Goal: Information Seeking & Learning: Learn about a topic

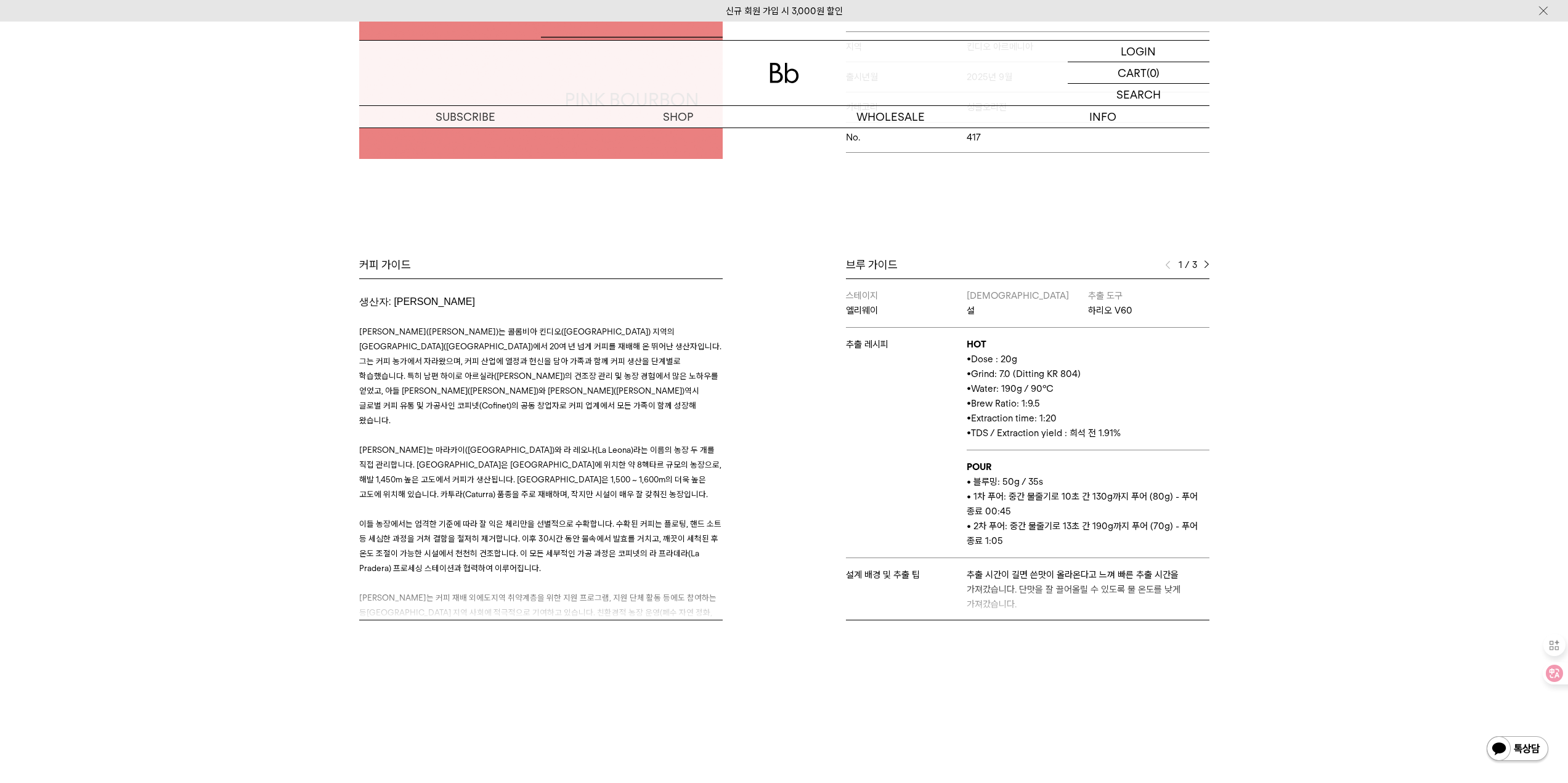
scroll to position [411, 0]
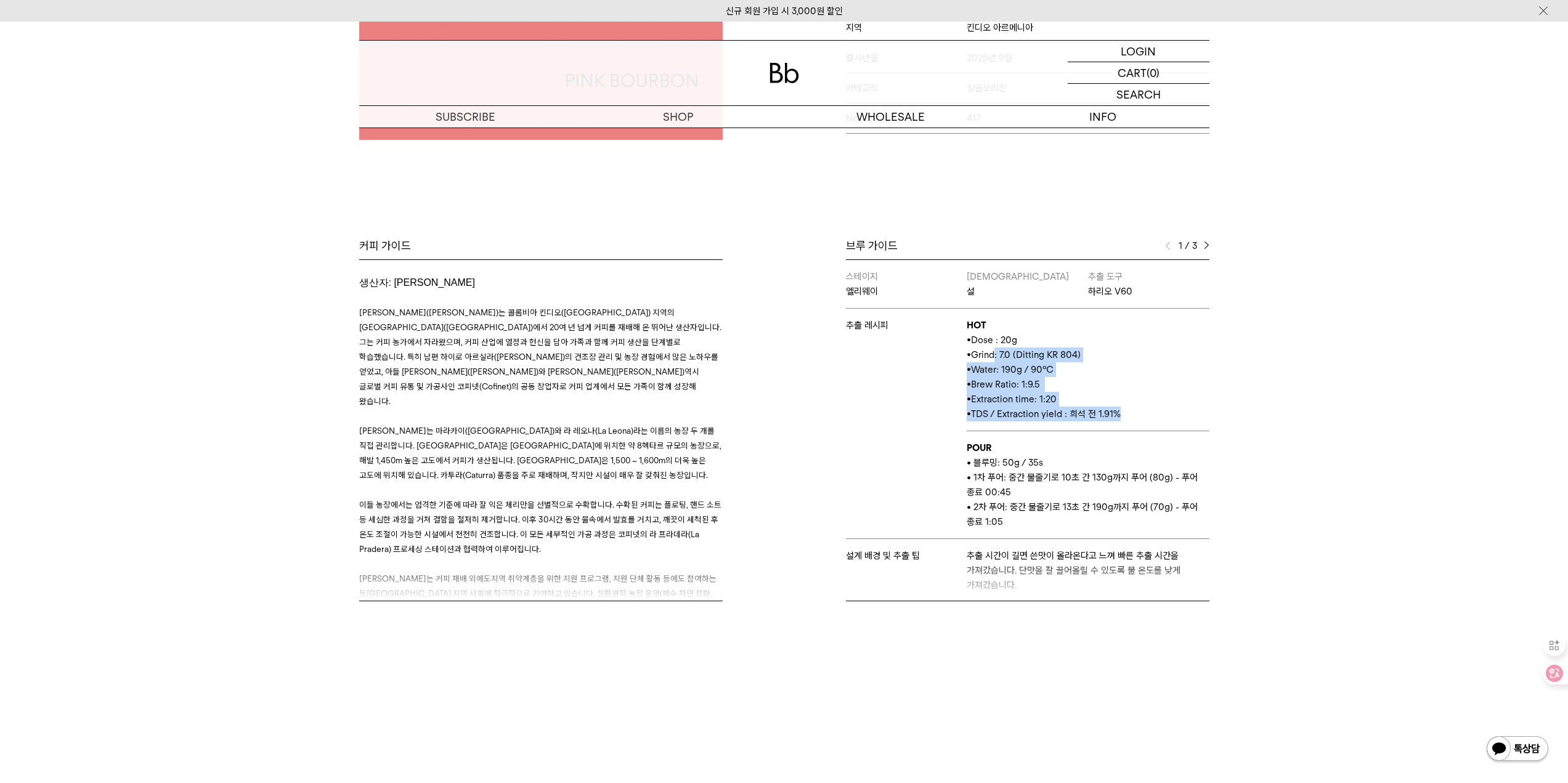
drag, startPoint x: 994, startPoint y: 357, endPoint x: 1132, endPoint y: 410, distance: 147.8
click at [1132, 410] on td "HOT • Dose : 20g • Grind: 7.0 (Ditting KR 804) • Water: 190g / 90°C • Brew Rati…" at bounding box center [1087, 370] width 242 height 123
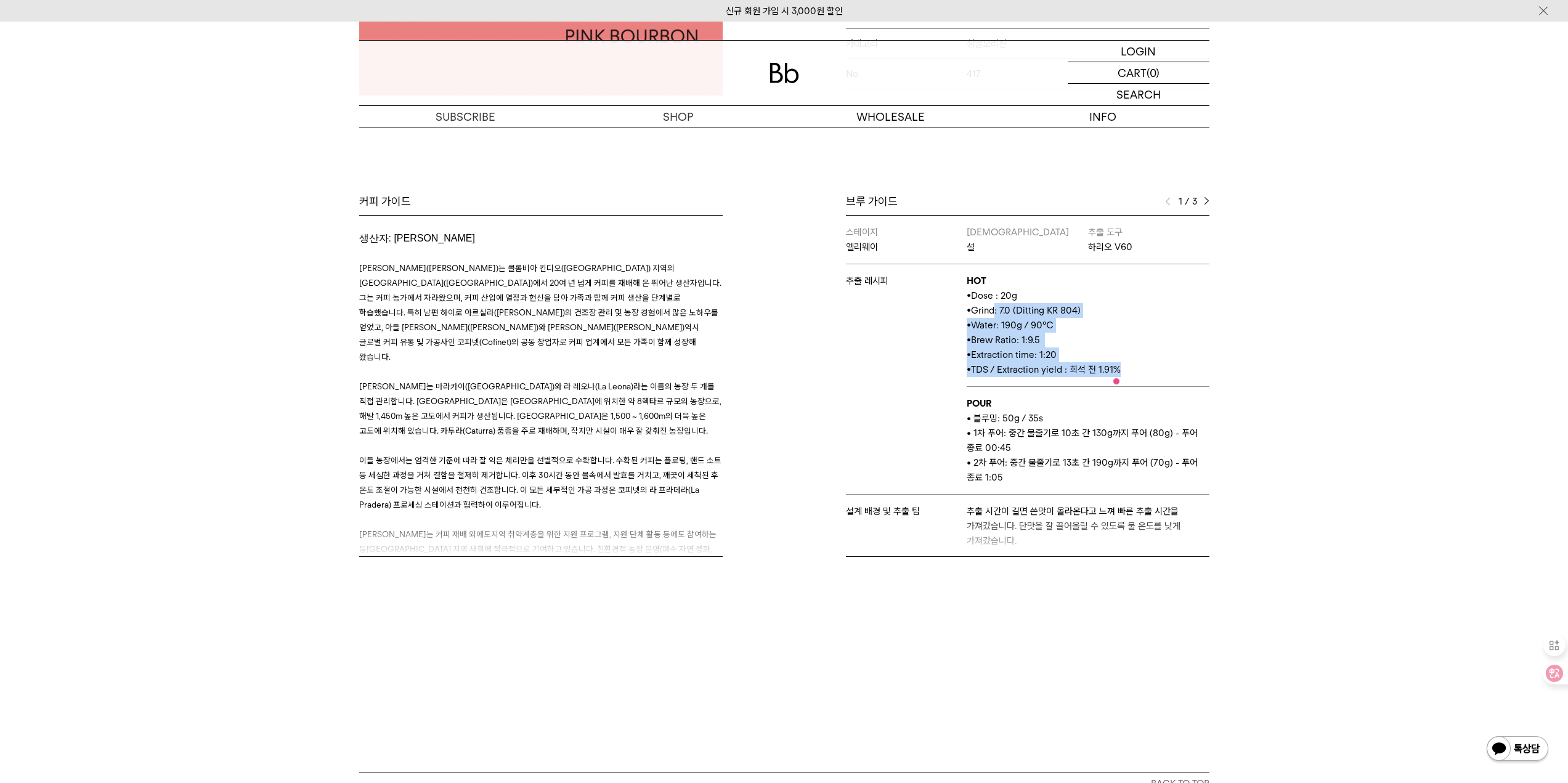
scroll to position [493, 0]
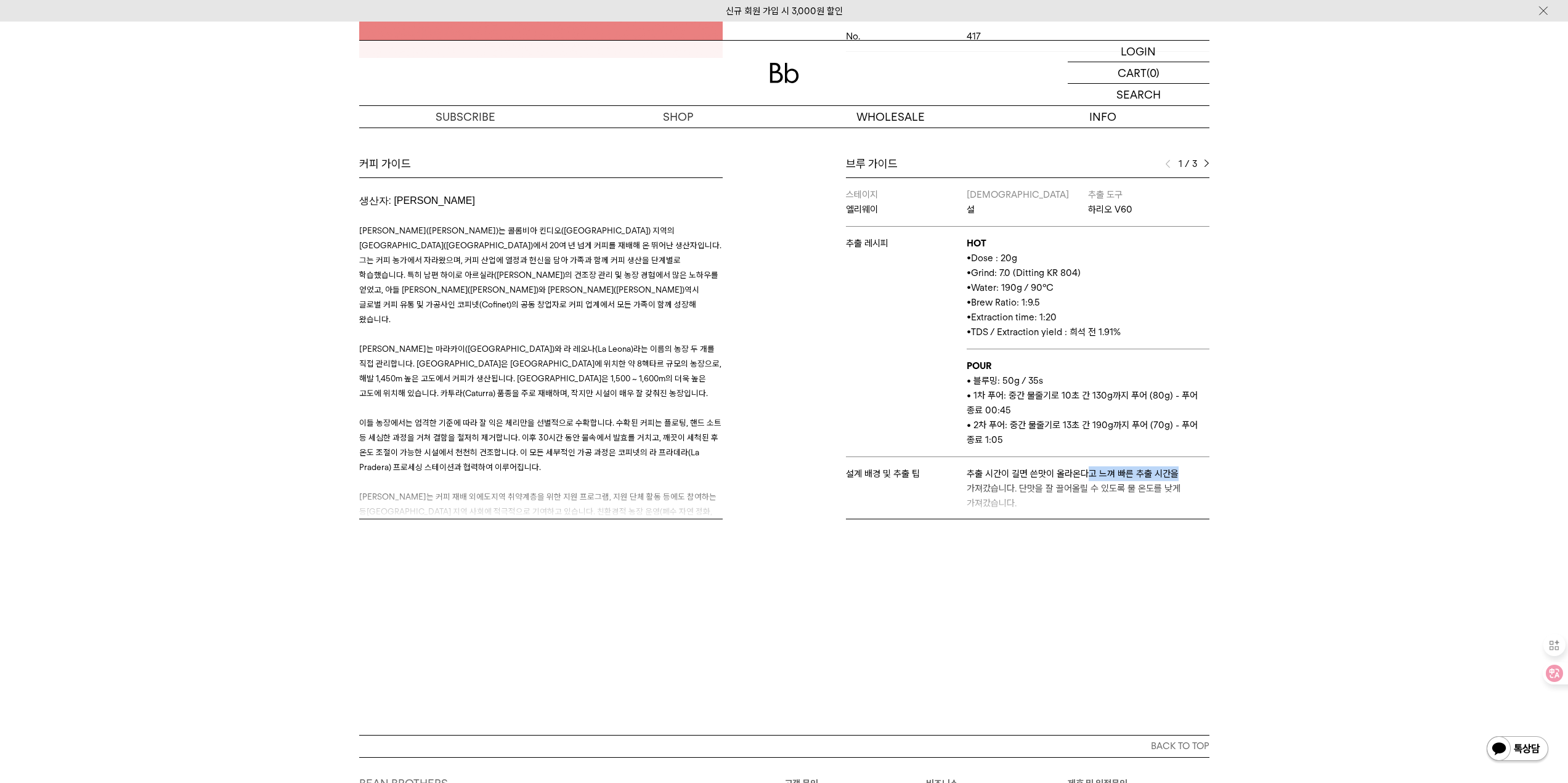
drag, startPoint x: 1081, startPoint y: 468, endPoint x: 1175, endPoint y: 470, distance: 94.0
click at [1175, 470] on p "추출 시간이 길면 쓴맛이 올라온다고 느껴 빠른 추출 시간을 가져갔습니다. 단맛을 잘 끌어올릴 수 있도록 물 온도를 낮게 가져갔습니다." at bounding box center [1087, 489] width 242 height 44
drag, startPoint x: 1011, startPoint y: 475, endPoint x: 1136, endPoint y: 498, distance: 127.1
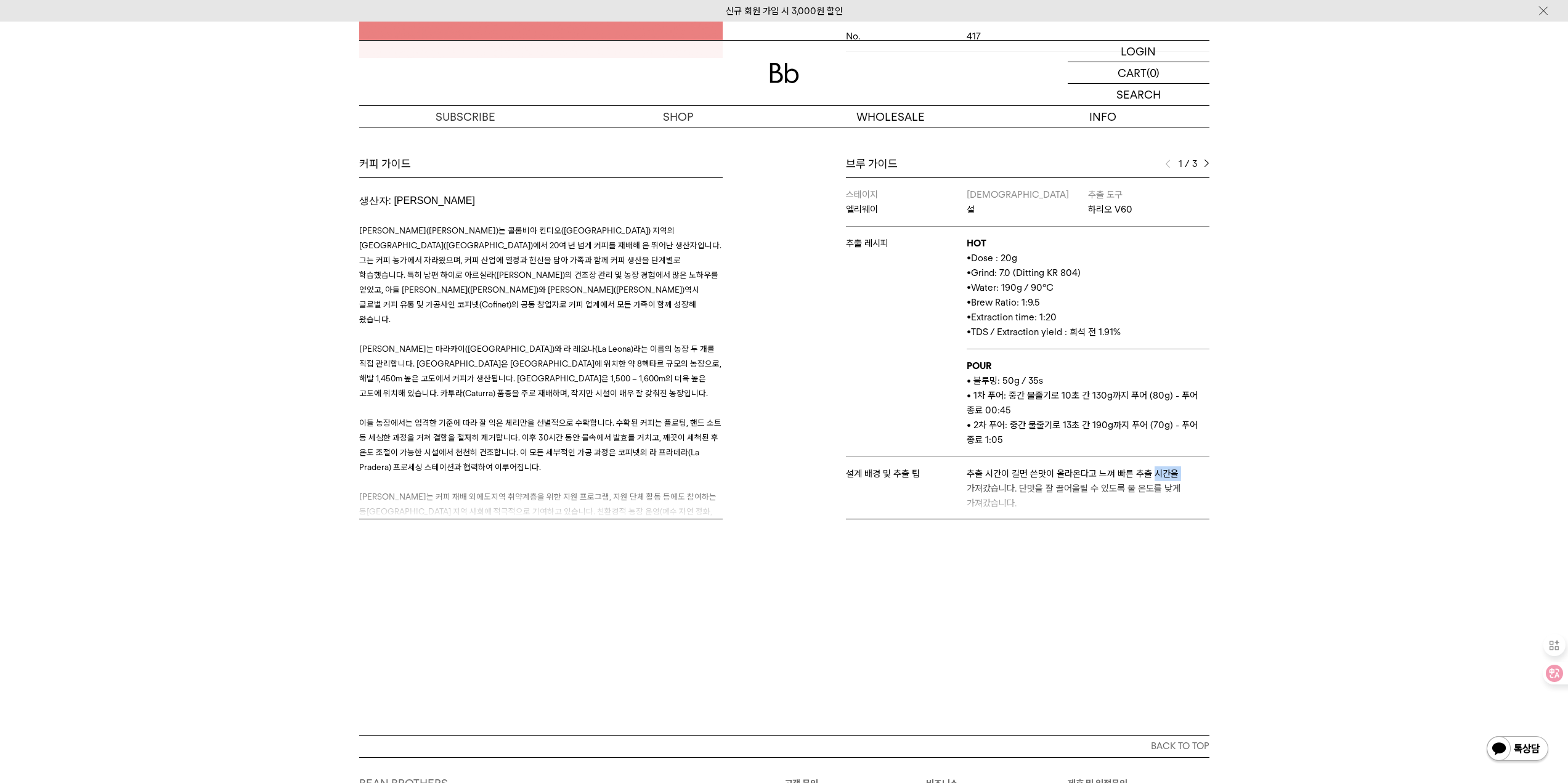
click at [1136, 498] on div "브루 가이드 1 / 3 스테이지 엘리웨이 바리스타 설 추출 도구 하리오 V60 추출 레시피 HOT • Dose : 20g • Grind: 7.…" at bounding box center [999, 337] width 431 height 363
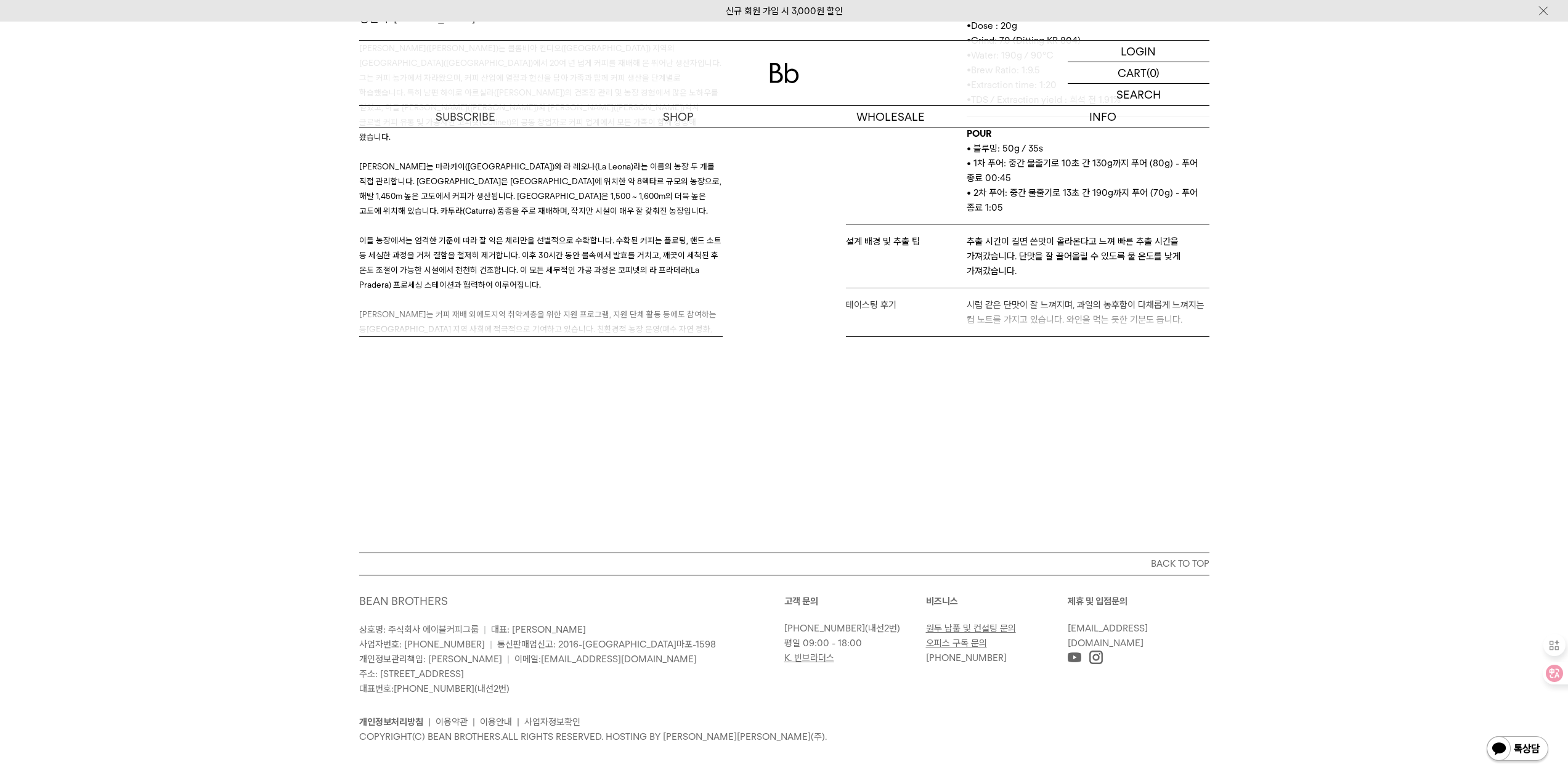
scroll to position [680, 0]
drag, startPoint x: 1038, startPoint y: 298, endPoint x: 1149, endPoint y: 294, distance: 111.1
click at [1149, 294] on div "브루 가이드 1 / 3 스테이지 엘리웨이 바리스타 설 추출 도구 하리오 V60 추출 레시피 HOT • Dose : 20g • Grind: 7.…" at bounding box center [999, 151] width 431 height 363
click at [1152, 301] on div "브루 가이드 1 / 3 스테이지 엘리웨이 바리스타 설 추출 도구 하리오 V60 추출 레시피 HOT • Dose : 20g • Grind: 7.…" at bounding box center [999, 151] width 431 height 363
drag, startPoint x: 1205, startPoint y: 300, endPoint x: 1203, endPoint y: 315, distance: 15.1
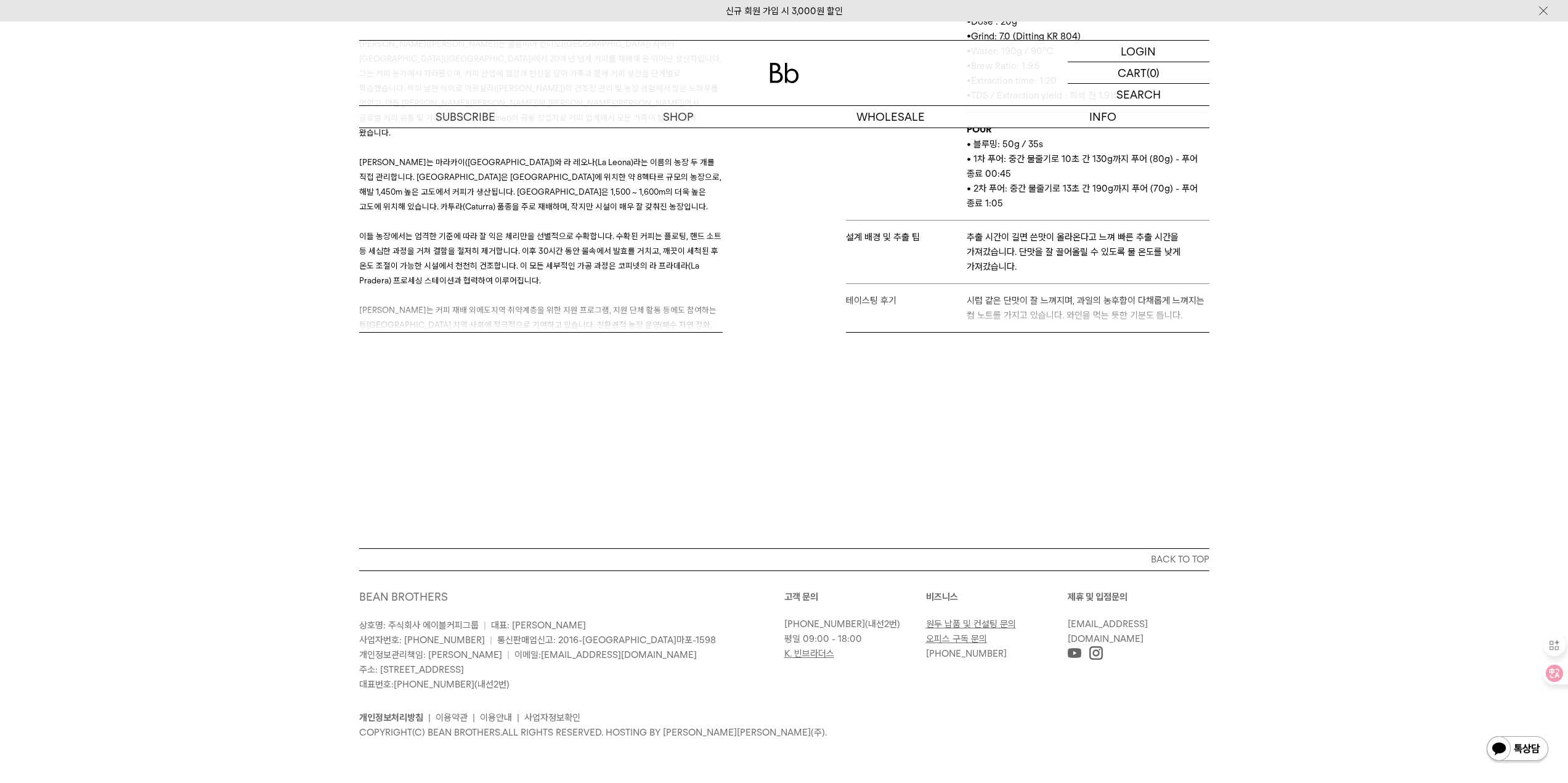
click at [1203, 315] on div "브루 가이드 1 / 3 스테이지 엘리웨이 바리스타 설 추출 도구 하리오 V60 추출 레시피 HOT • Dose : 20g • Grind: 7.…" at bounding box center [999, 151] width 431 height 363
click at [999, 317] on div "브루 가이드 1 / 3 스테이지 엘리웨이 바리스타 설 추출 도구 하리오 V60 추출 레시피 HOT • Dose : 20g • Grind: 7.…" at bounding box center [999, 151] width 431 height 363
drag, startPoint x: 563, startPoint y: 235, endPoint x: 698, endPoint y: 259, distance: 137.1
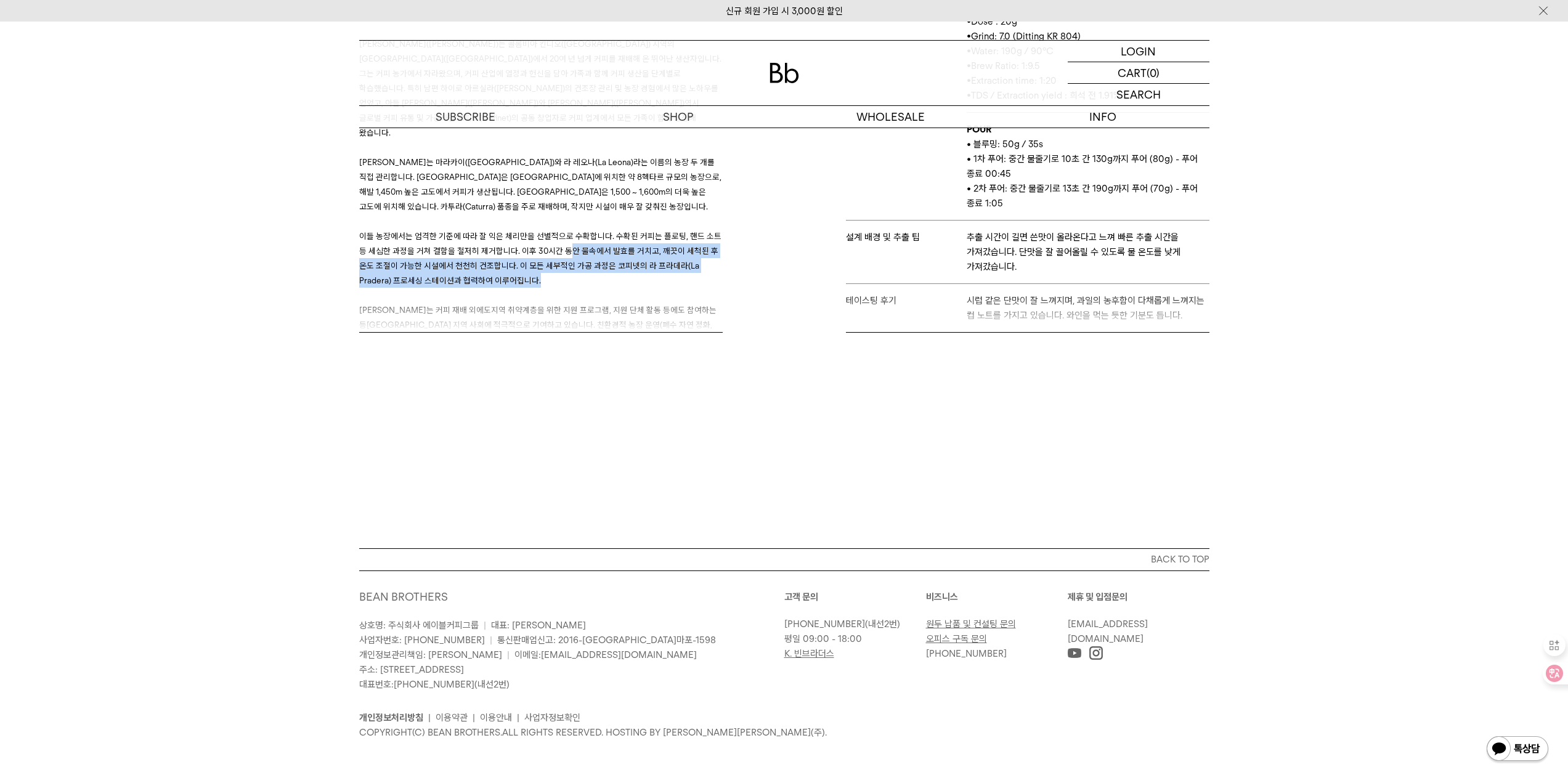
click at [698, 259] on p "이들 농장에서는 엄격한 기준에 따라 잘 익은 체리만을 선별적으로 수확합니다. 수확된 커피는 플로팅, 핸드 소트 등 세심한 과정을 거쳐 결함을 …" at bounding box center [541, 258] width 363 height 59
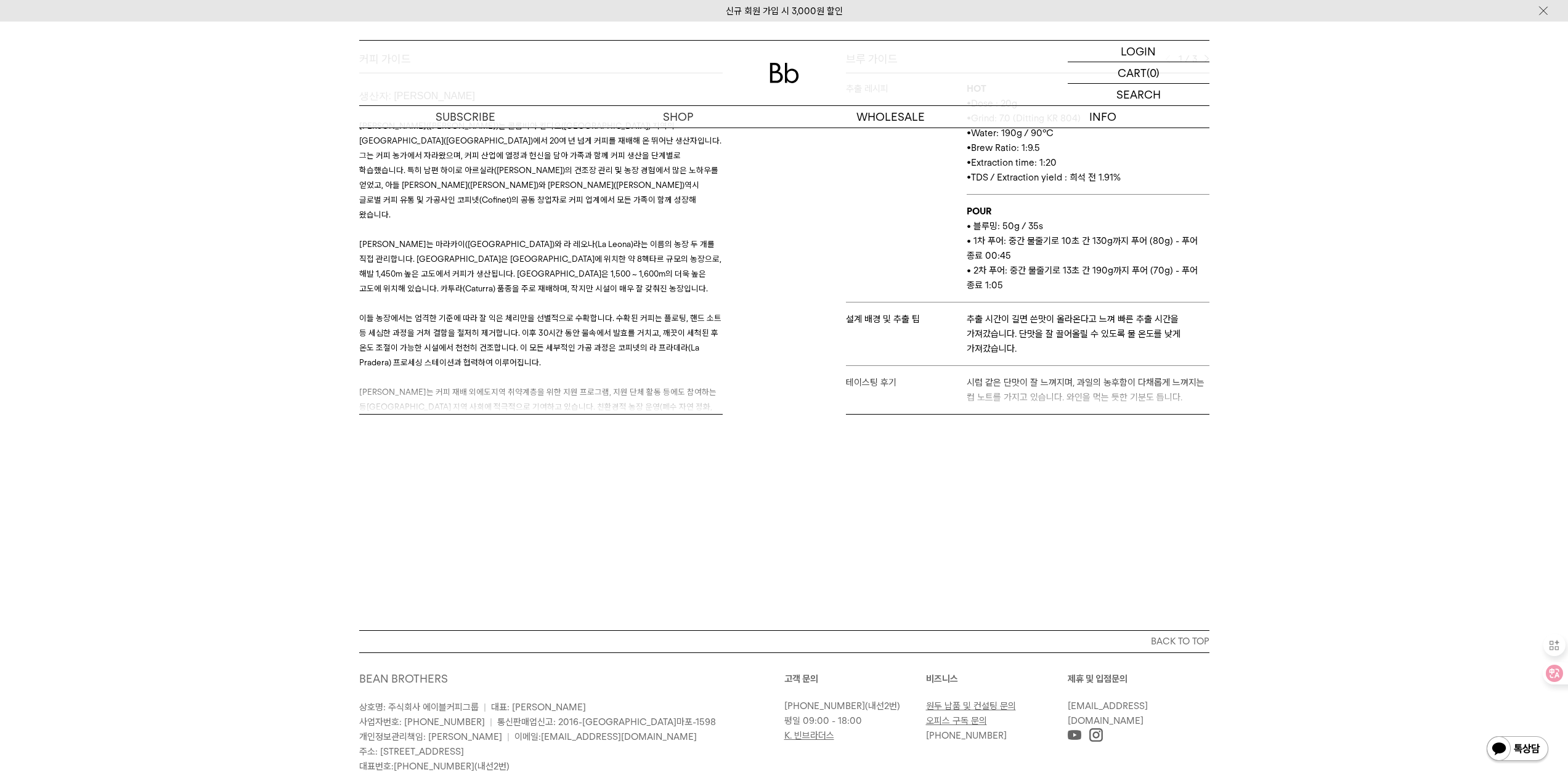
scroll to position [515, 0]
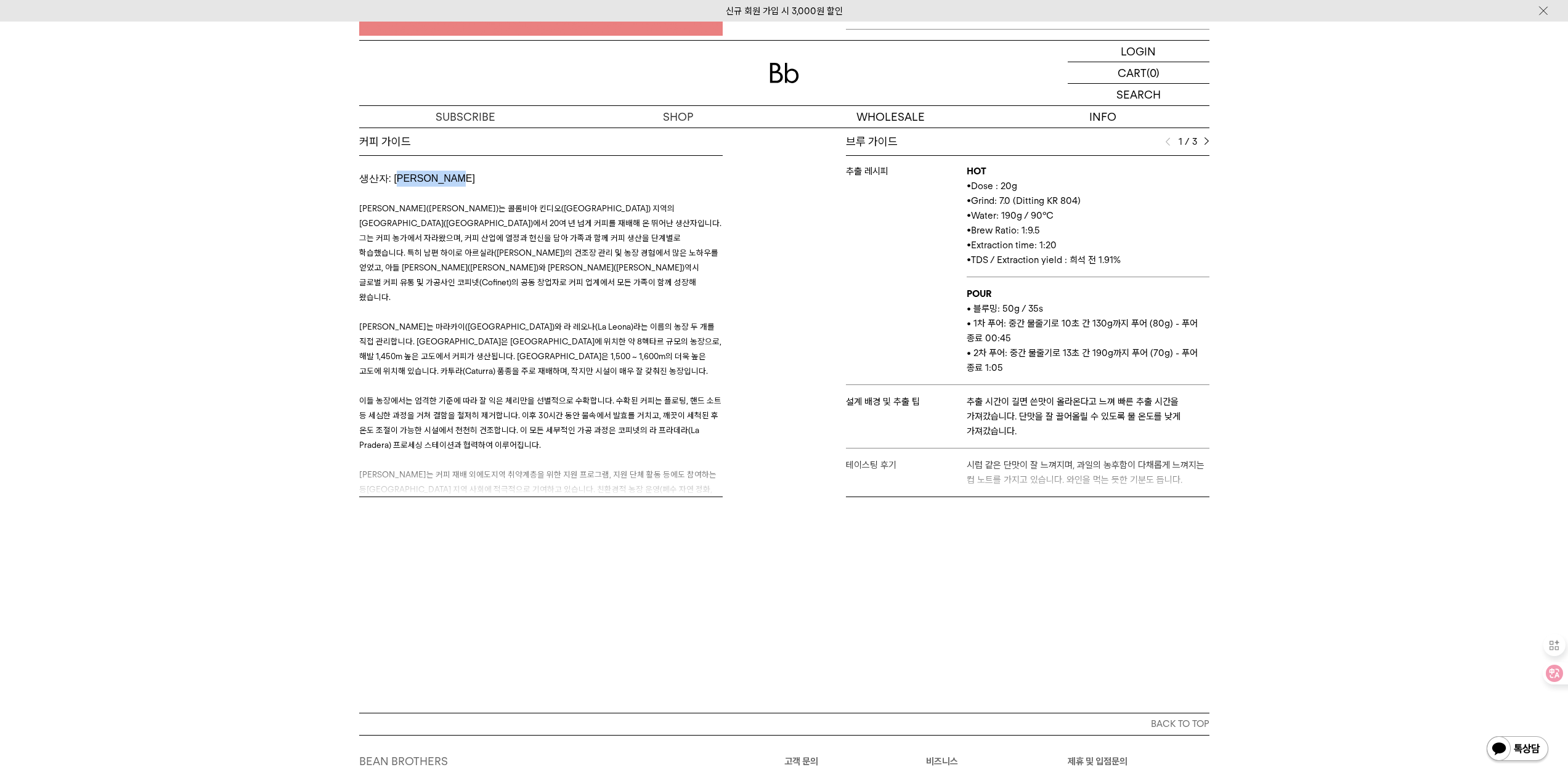
drag, startPoint x: 397, startPoint y: 179, endPoint x: 497, endPoint y: 184, distance: 100.1
click at [497, 184] on p "생산자: [PERSON_NAME]" at bounding box center [541, 179] width 363 height 16
drag, startPoint x: 426, startPoint y: 182, endPoint x: 479, endPoint y: 181, distance: 53.0
click at [479, 181] on p "생산자: [PERSON_NAME]" at bounding box center [541, 179] width 363 height 16
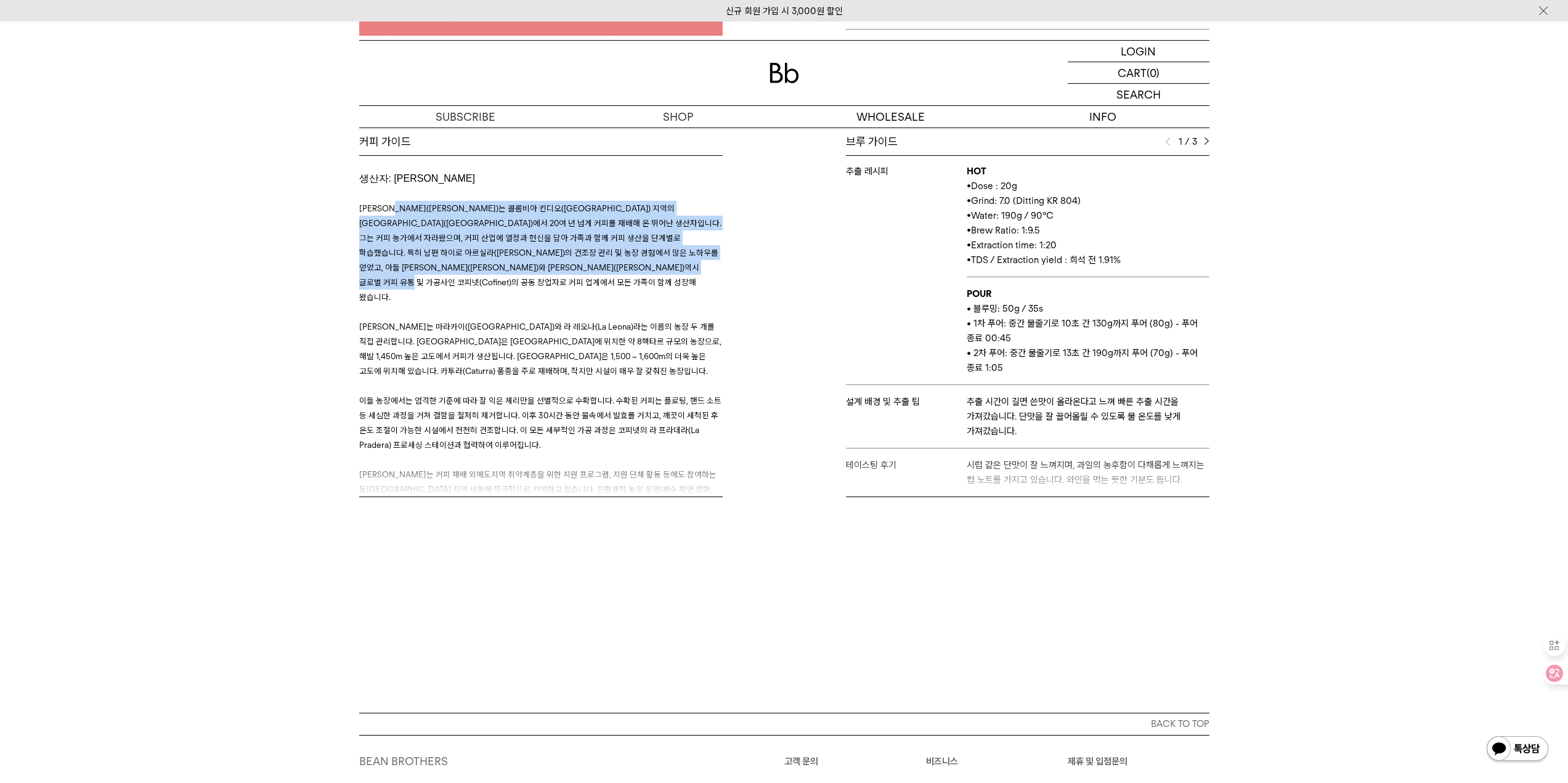
drag, startPoint x: 397, startPoint y: 208, endPoint x: 677, endPoint y: 264, distance: 285.5
click at [677, 264] on span "[PERSON_NAME]([PERSON_NAME])는 콜롬비아 킨디오([GEOGRAPHIC_DATA]) 지역의 [GEOGRAPHIC_DATA]…" at bounding box center [540, 252] width 362 height 99
drag, startPoint x: 405, startPoint y: 215, endPoint x: 689, endPoint y: 275, distance: 290.3
click at [689, 275] on p "[PERSON_NAME]([PERSON_NAME])는 콜롬비아 킨디오([GEOGRAPHIC_DATA]) 지역의 [GEOGRAPHIC_DATA]…" at bounding box center [541, 252] width 363 height 104
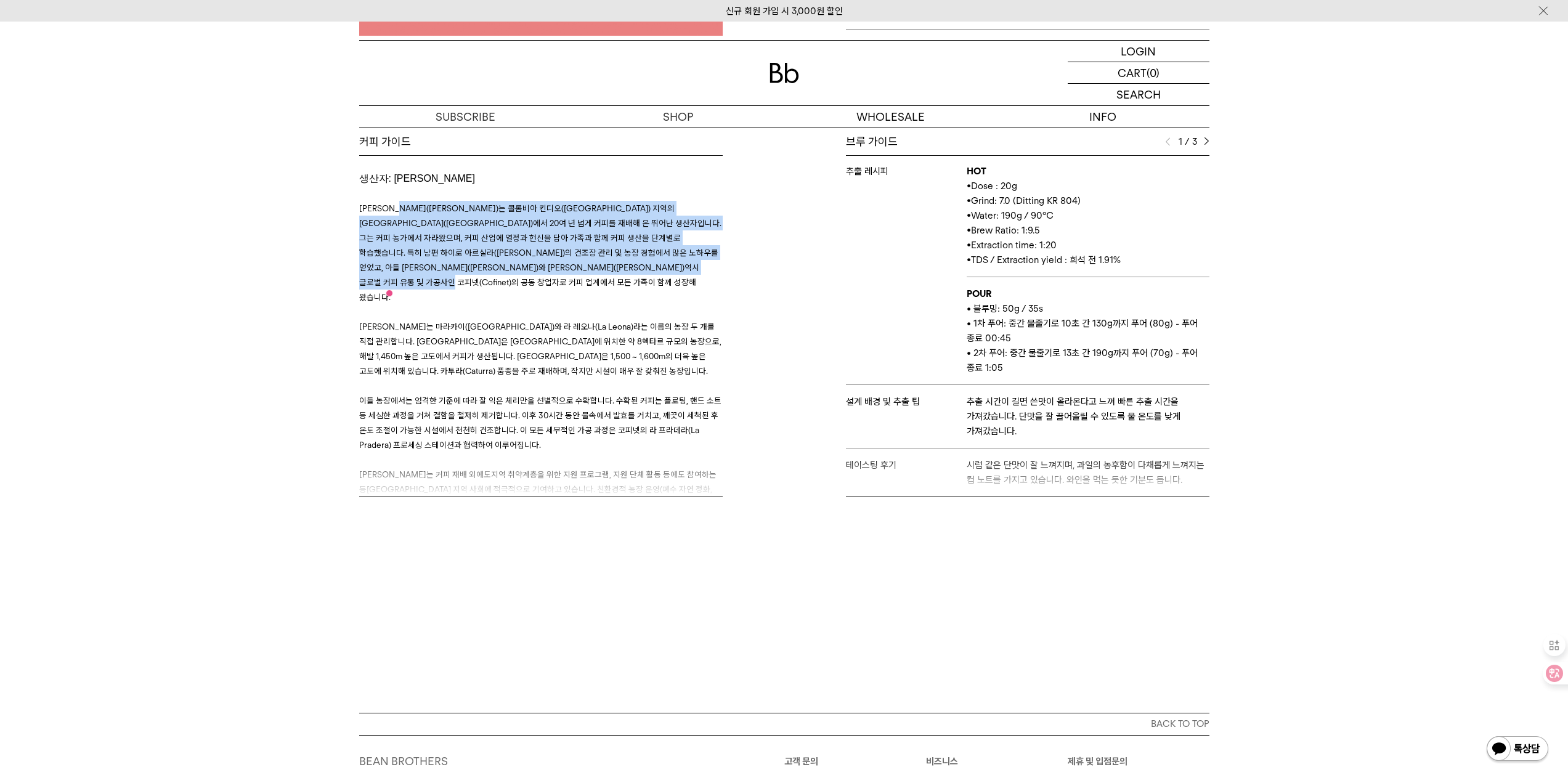
click at [689, 275] on p "[PERSON_NAME]([PERSON_NAME])는 콜롬비아 킨디오([GEOGRAPHIC_DATA]) 지역의 [GEOGRAPHIC_DATA]…" at bounding box center [541, 252] width 363 height 104
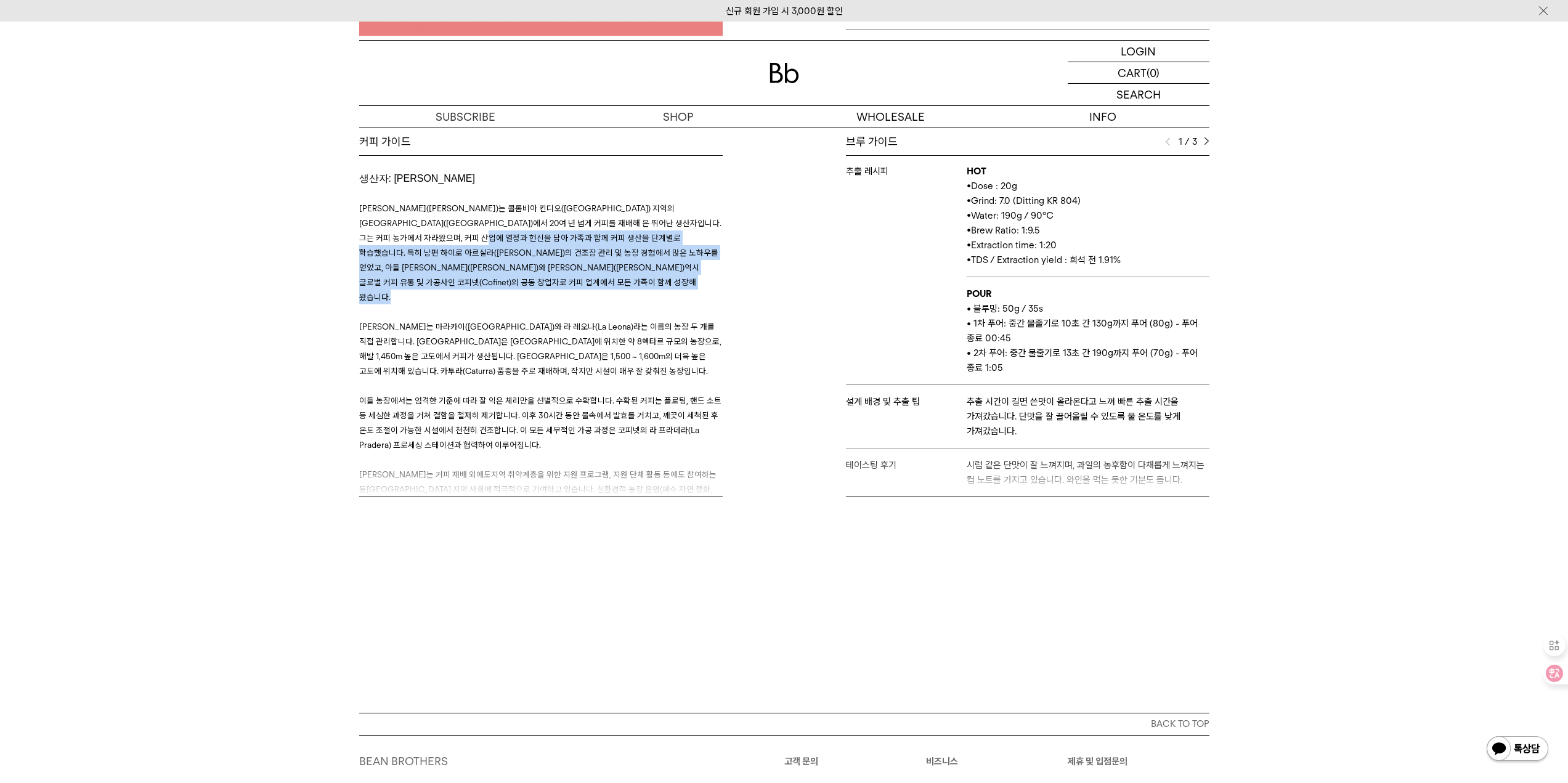
drag, startPoint x: 487, startPoint y: 237, endPoint x: 683, endPoint y: 290, distance: 203.0
click at [683, 290] on h3 "[PERSON_NAME]([PERSON_NAME])는 콜롬비아 킨디오([GEOGRAPHIC_DATA]) 지역의 [GEOGRAPHIC_DATA]…" at bounding box center [541, 606] width 363 height 840
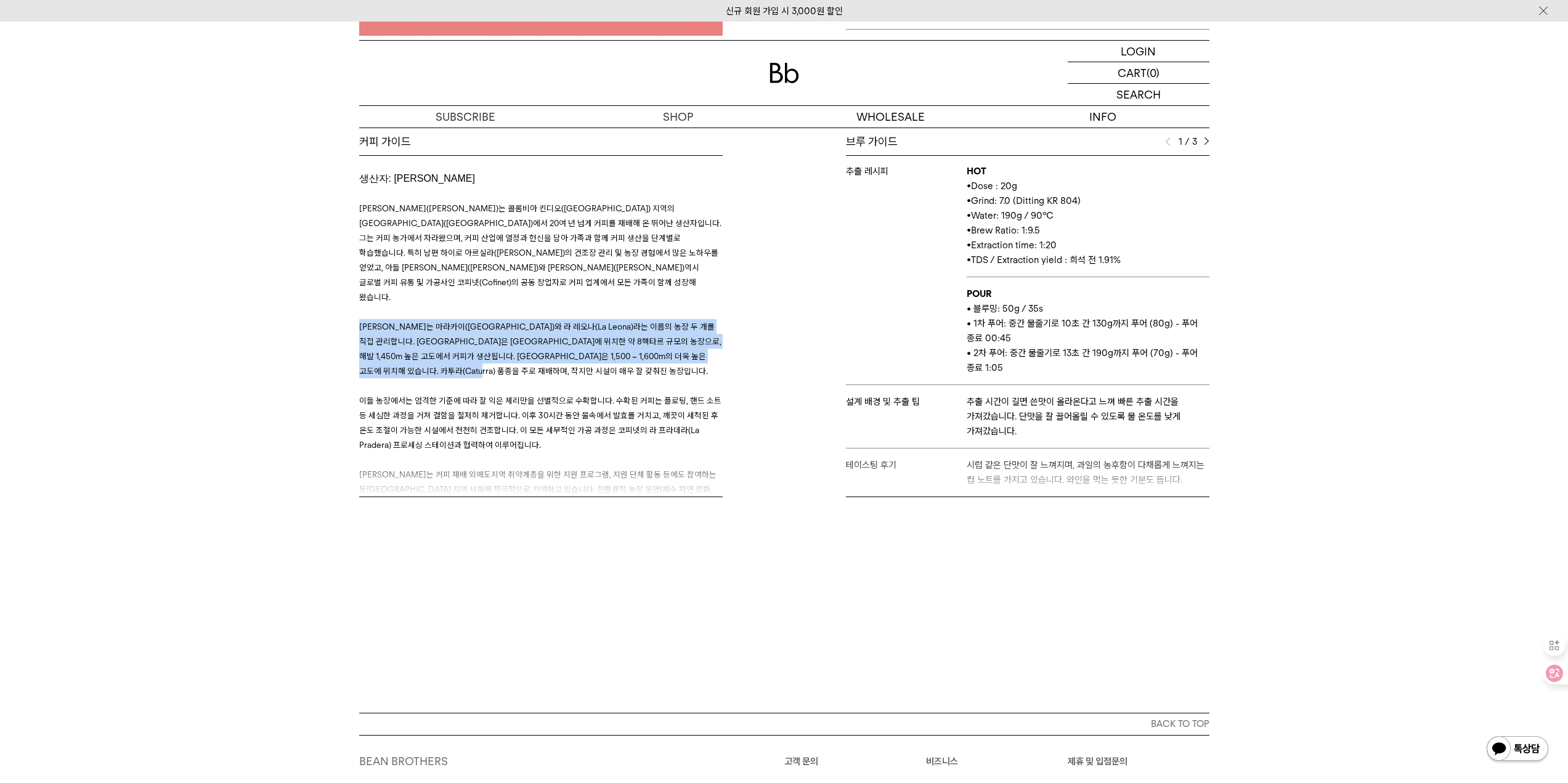
drag, startPoint x: 362, startPoint y: 312, endPoint x: 643, endPoint y: 358, distance: 284.7
click at [643, 358] on p "[PERSON_NAME]는 마라카이([GEOGRAPHIC_DATA])와 라 레오나(La Leona)라는 이름의 농장 두 개를 직접 관리합니다.…" at bounding box center [541, 348] width 363 height 59
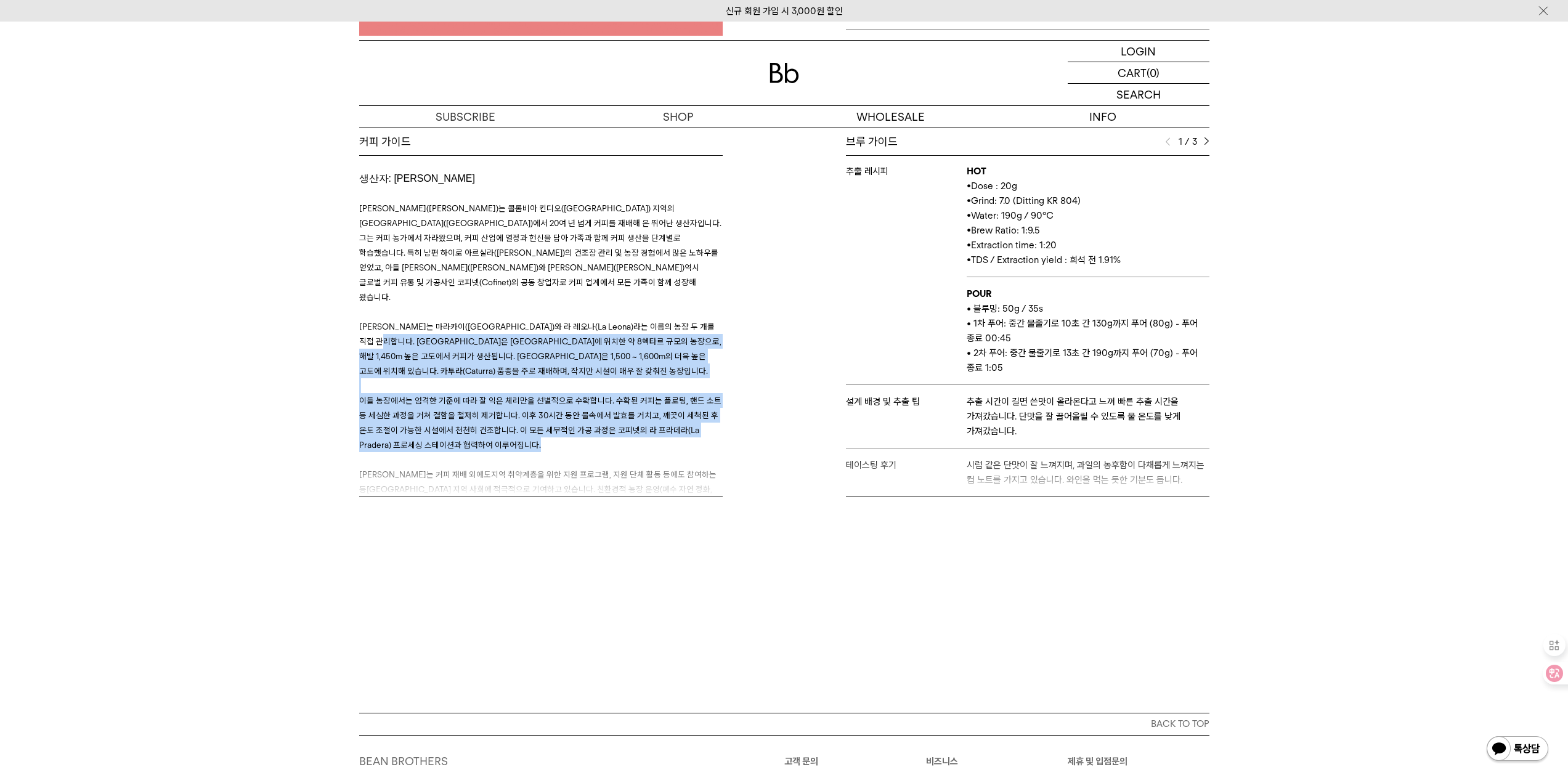
drag, startPoint x: 428, startPoint y: 329, endPoint x: 585, endPoint y: 435, distance: 189.4
click at [585, 435] on h3 "[PERSON_NAME]([PERSON_NAME])는 콜롬비아 킨디오([GEOGRAPHIC_DATA]) 지역의 [GEOGRAPHIC_DATA]…" at bounding box center [541, 606] width 363 height 840
click at [585, 435] on p "이들 농장에서는 엄격한 기준에 따라 잘 익은 체리만을 선별적으로 수확합니다. 수확된 커피는 플로팅, 핸드 소트 등 세심한 과정을 거쳐 결함을 …" at bounding box center [541, 423] width 363 height 59
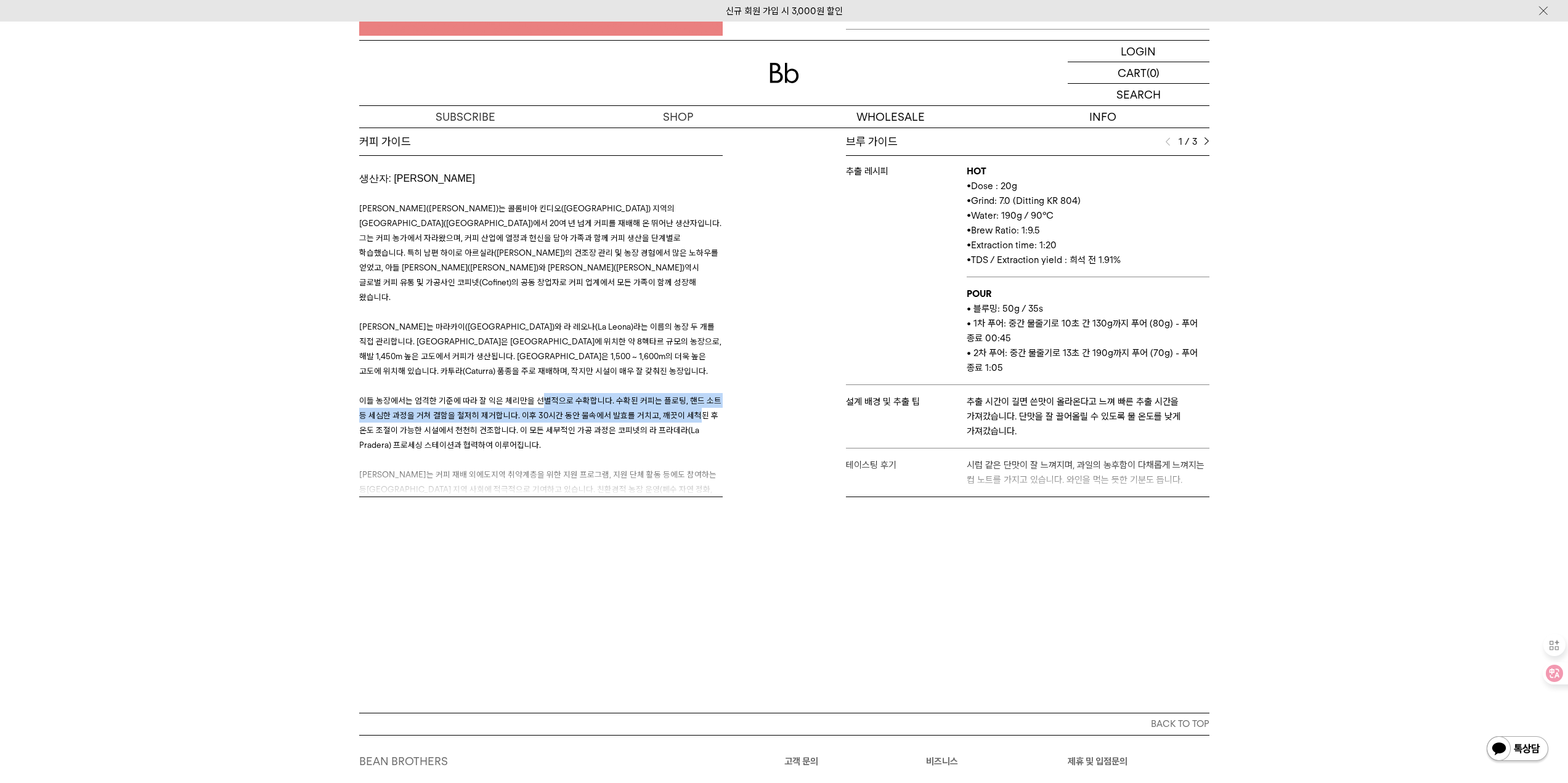
drag, startPoint x: 534, startPoint y: 379, endPoint x: 693, endPoint y: 408, distance: 161.6
click at [693, 408] on p "이들 농장에서는 엄격한 기준에 따라 잘 익은 체리만을 선별적으로 수확합니다. 수확된 커피는 플로팅, 핸드 소트 등 세심한 과정을 거쳐 결함을 …" at bounding box center [541, 423] width 363 height 59
drag, startPoint x: 544, startPoint y: 404, endPoint x: 588, endPoint y: 421, distance: 47.2
click at [588, 421] on p "이들 농장에서는 엄격한 기준에 따라 잘 익은 체리만을 선별적으로 수확합니다. 수확된 커피는 플로팅, 핸드 소트 등 세심한 과정을 거쳐 결함을 …" at bounding box center [541, 423] width 363 height 59
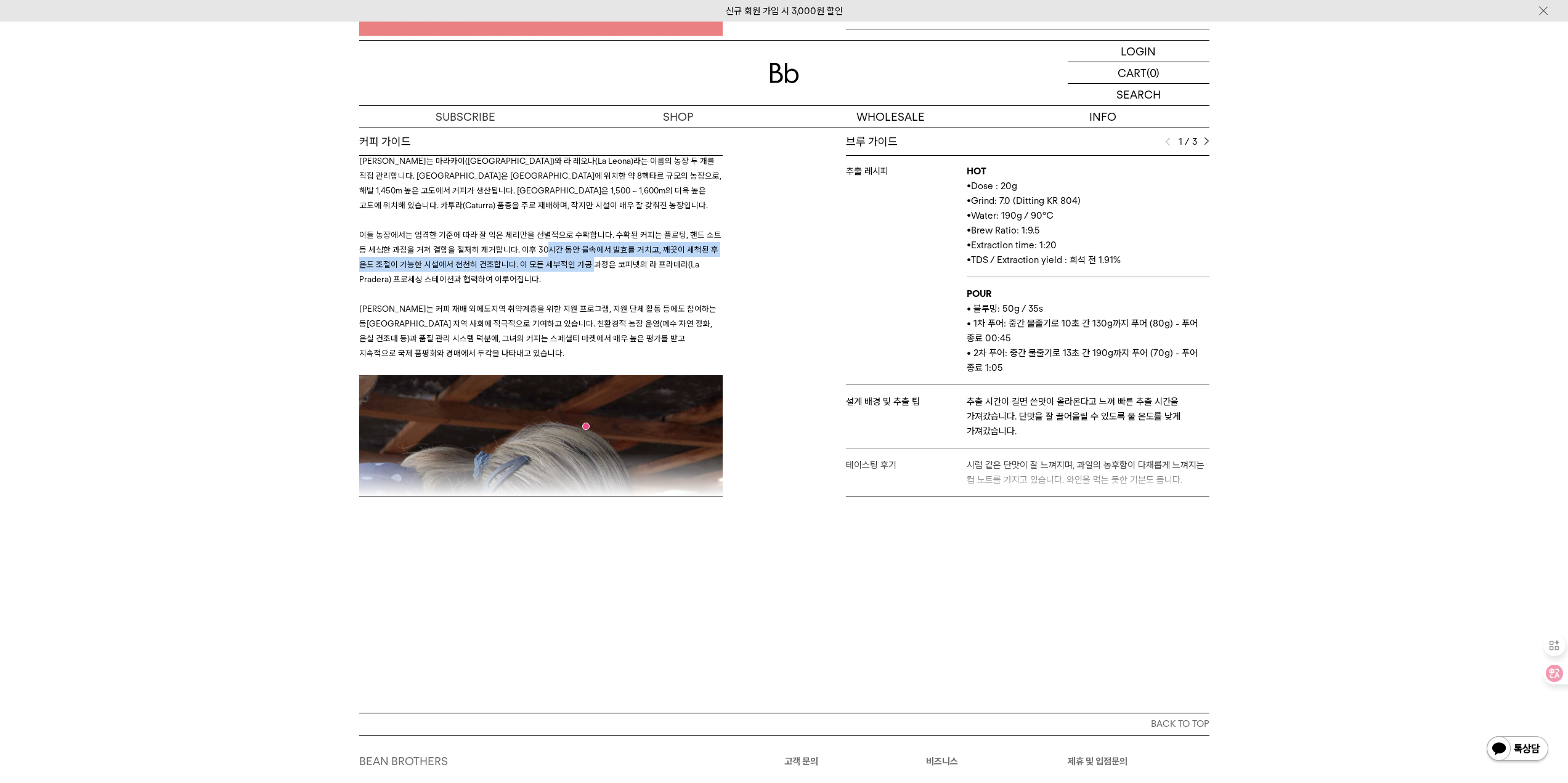
scroll to position [247, 0]
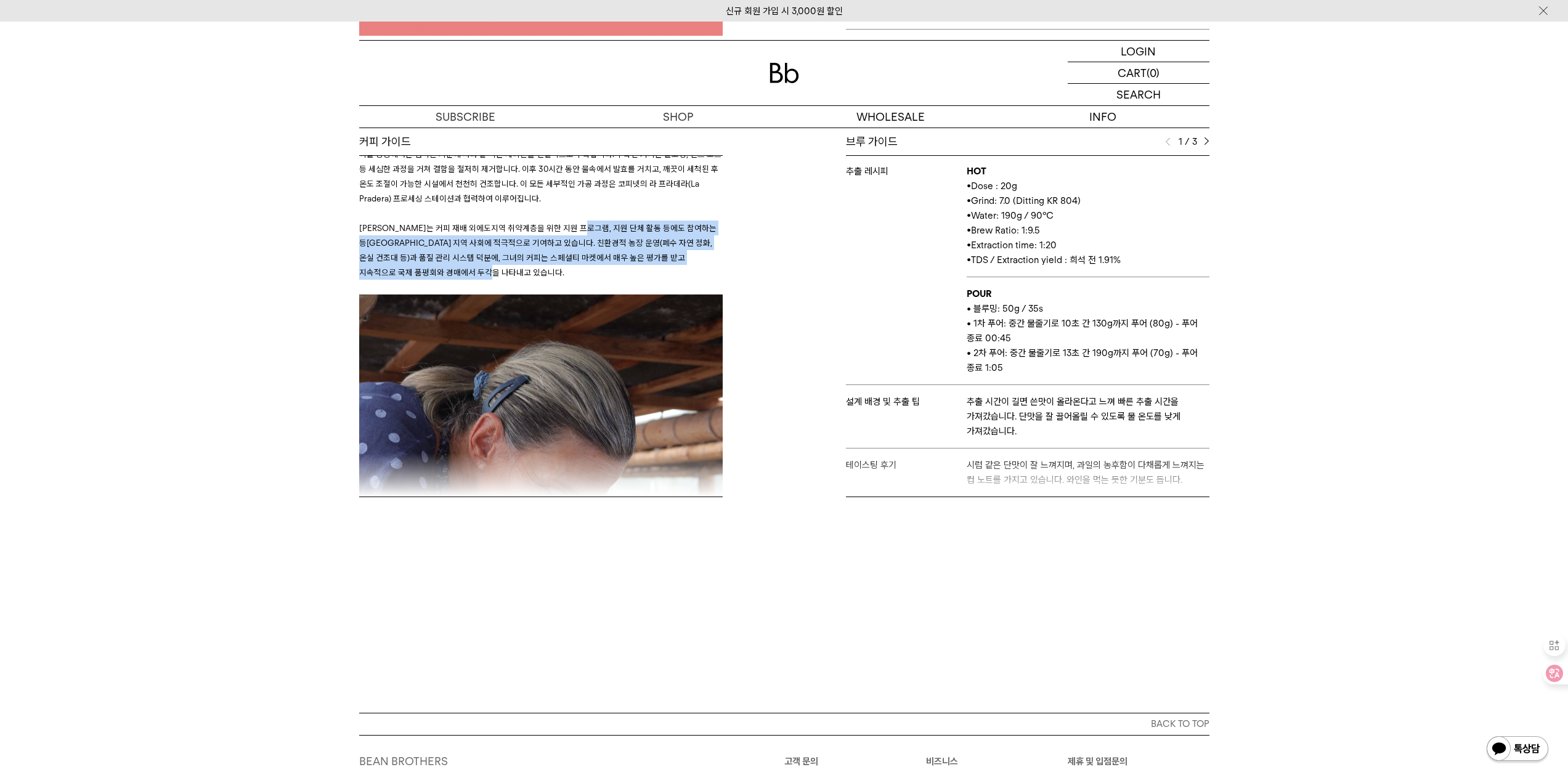
drag, startPoint x: 556, startPoint y: 215, endPoint x: 661, endPoint y: 258, distance: 113.5
click at [661, 258] on p "루스 엘레나는 커피 재배 외에도 지역 취약계층을 위한 지원 프로그램, 지원 단체 활동 등에도 참여하는 등 콜롬비아 지역 사회에 적극적으로 기여…" at bounding box center [541, 250] width 363 height 59
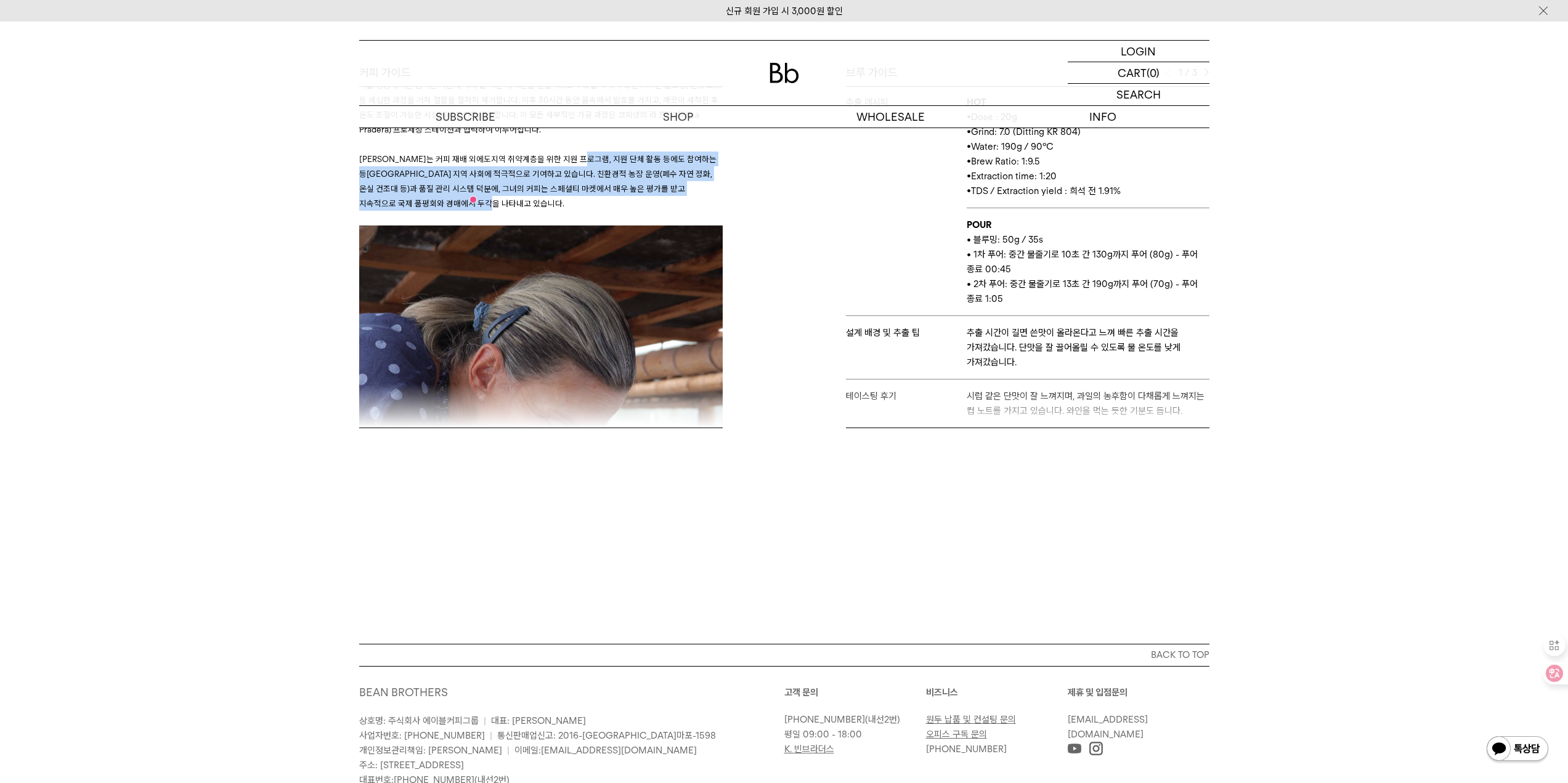
scroll to position [680, 0]
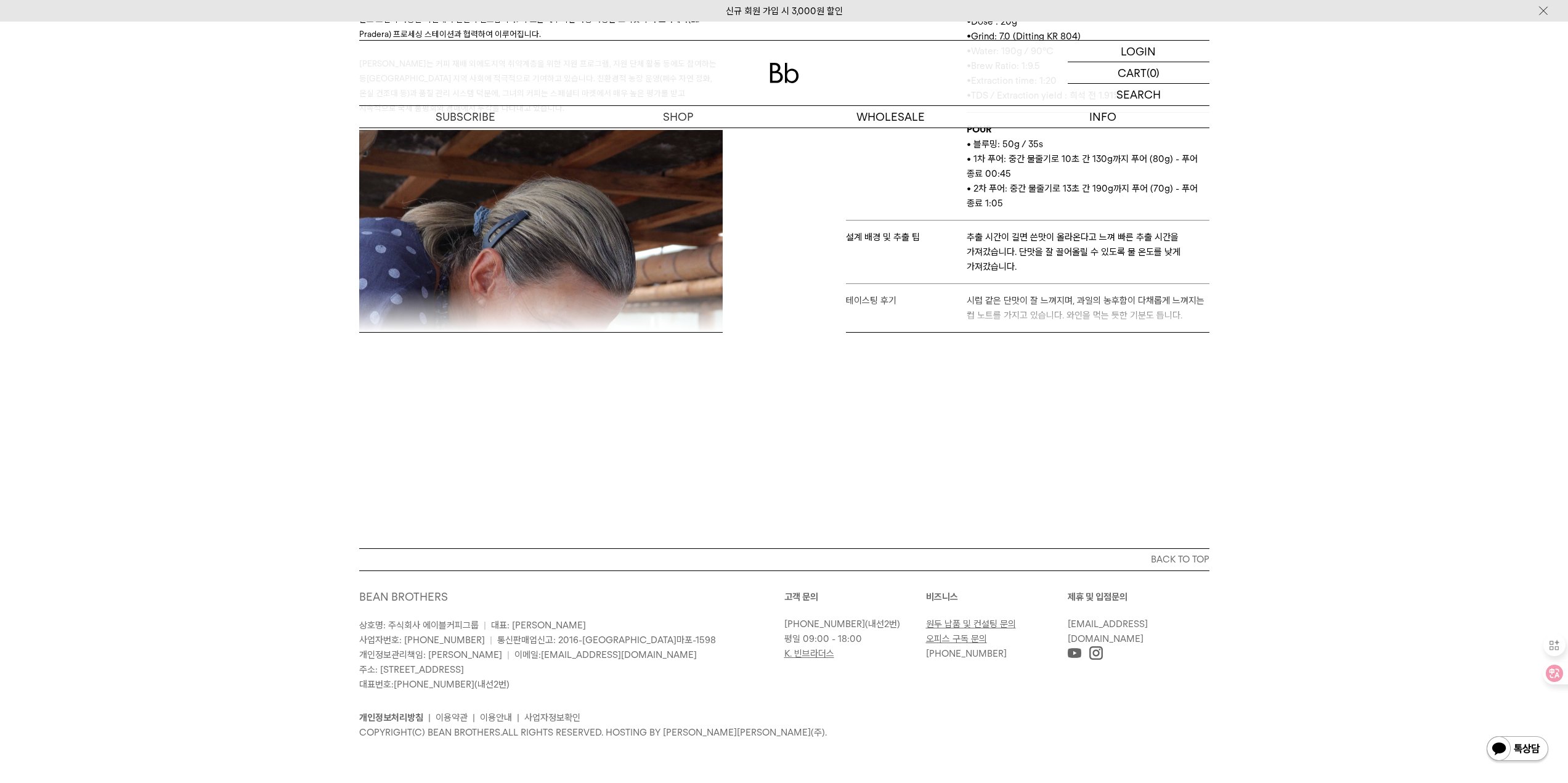
drag, startPoint x: 1206, startPoint y: 295, endPoint x: 1205, endPoint y: 318, distance: 23.0
click at [1205, 318] on div "브루 가이드 1 / 3 스테이지 엘리웨이 바리스타 설 추출 도구 하리오 V60 추출 레시피 HOT • Dose : 20g • Grind: 7.…" at bounding box center [999, 151] width 431 height 363
drag, startPoint x: 1201, startPoint y: 291, endPoint x: 1199, endPoint y: 307, distance: 16.1
click at [1199, 307] on div "브루 가이드 1 / 3 스테이지 엘리웨이 바리스타 설 추출 도구 하리오 V60 추출 레시피 HOT • Dose : 20g • Grind: 7.…" at bounding box center [999, 151] width 431 height 363
drag, startPoint x: 1206, startPoint y: 295, endPoint x: 1208, endPoint y: 275, distance: 20.1
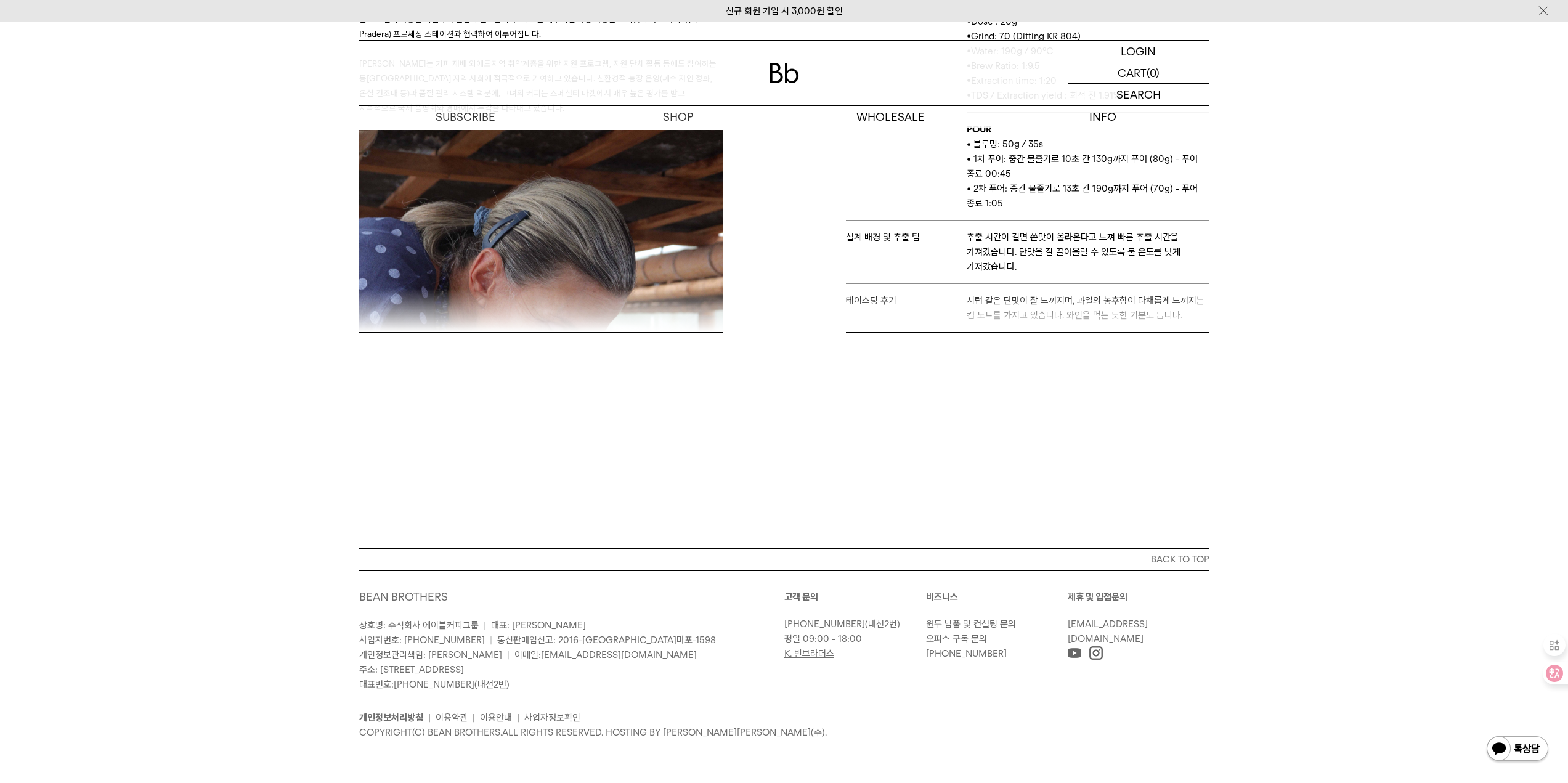
click at [1208, 275] on div "브루 가이드 1 / 3 스테이지 엘리웨이 바리스타 설 추출 도구 하리오 V60 추출 레시피 HOT • Dose : 20g • Grind: 7.…" at bounding box center [999, 151] width 431 height 363
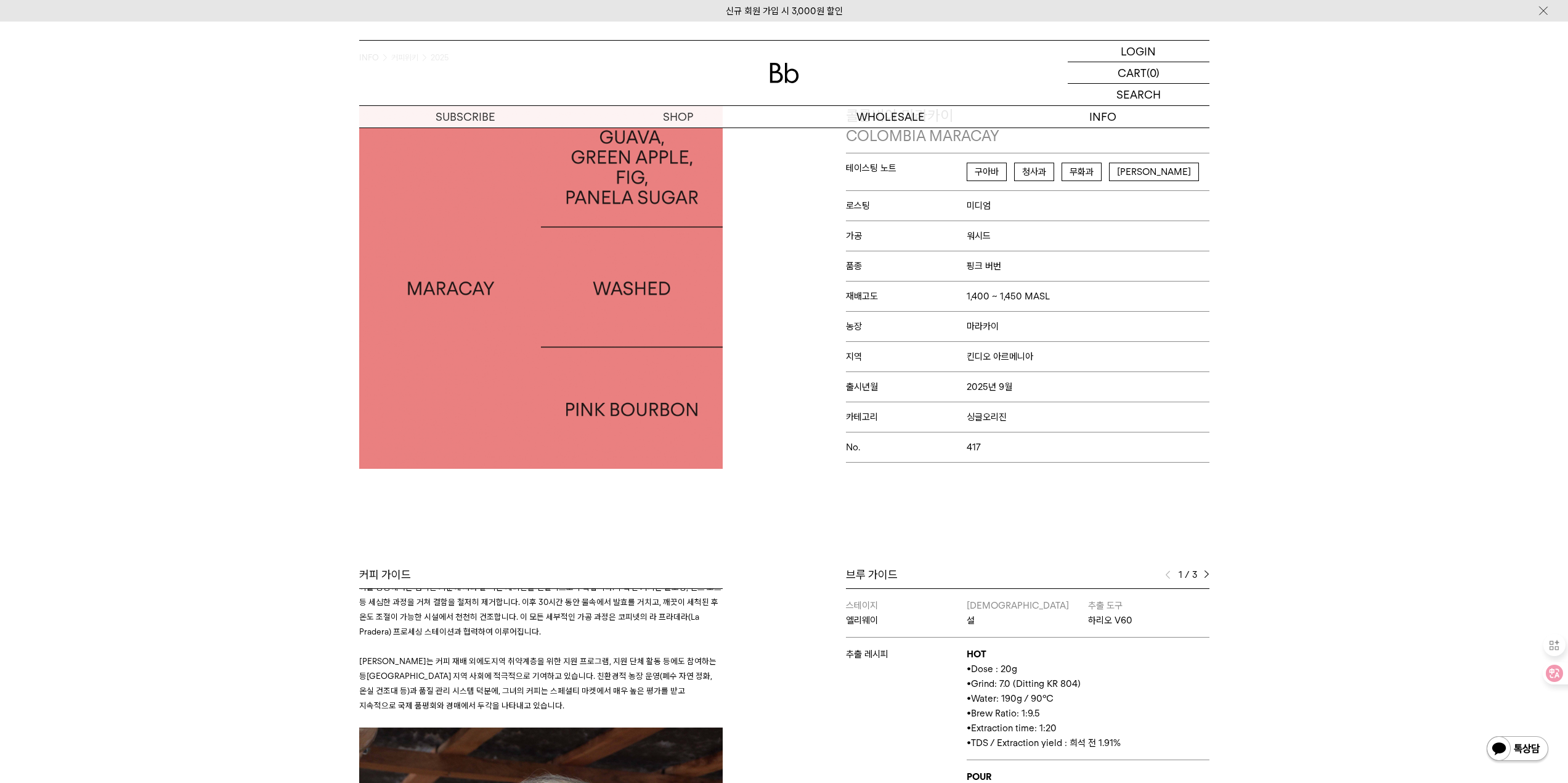
scroll to position [0, 0]
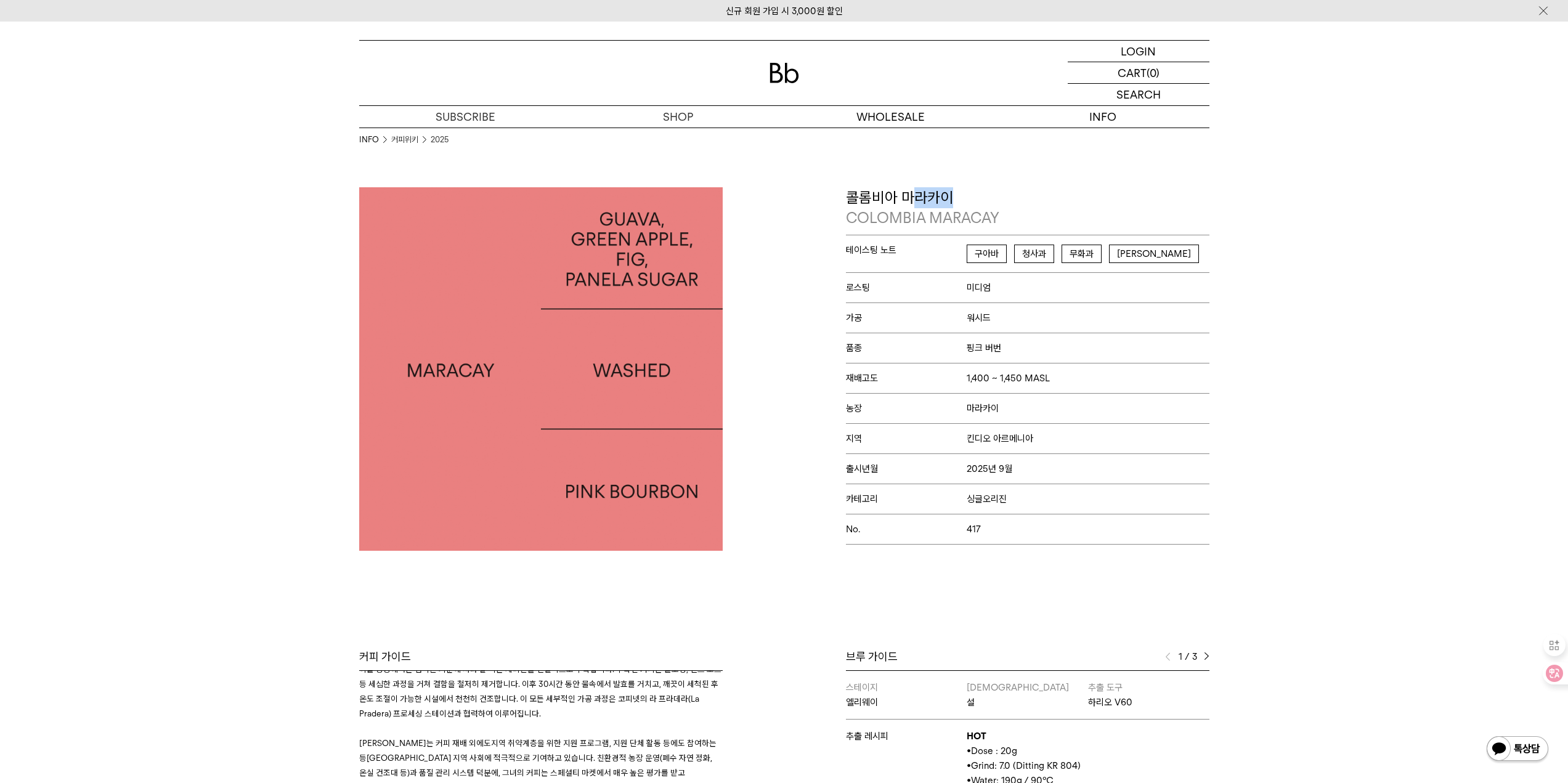
drag, startPoint x: 919, startPoint y: 200, endPoint x: 952, endPoint y: 196, distance: 33.2
click at [952, 196] on p "콜롬비아 마라카이 [GEOGRAPHIC_DATA] MARACAY" at bounding box center [1027, 208] width 363 height 41
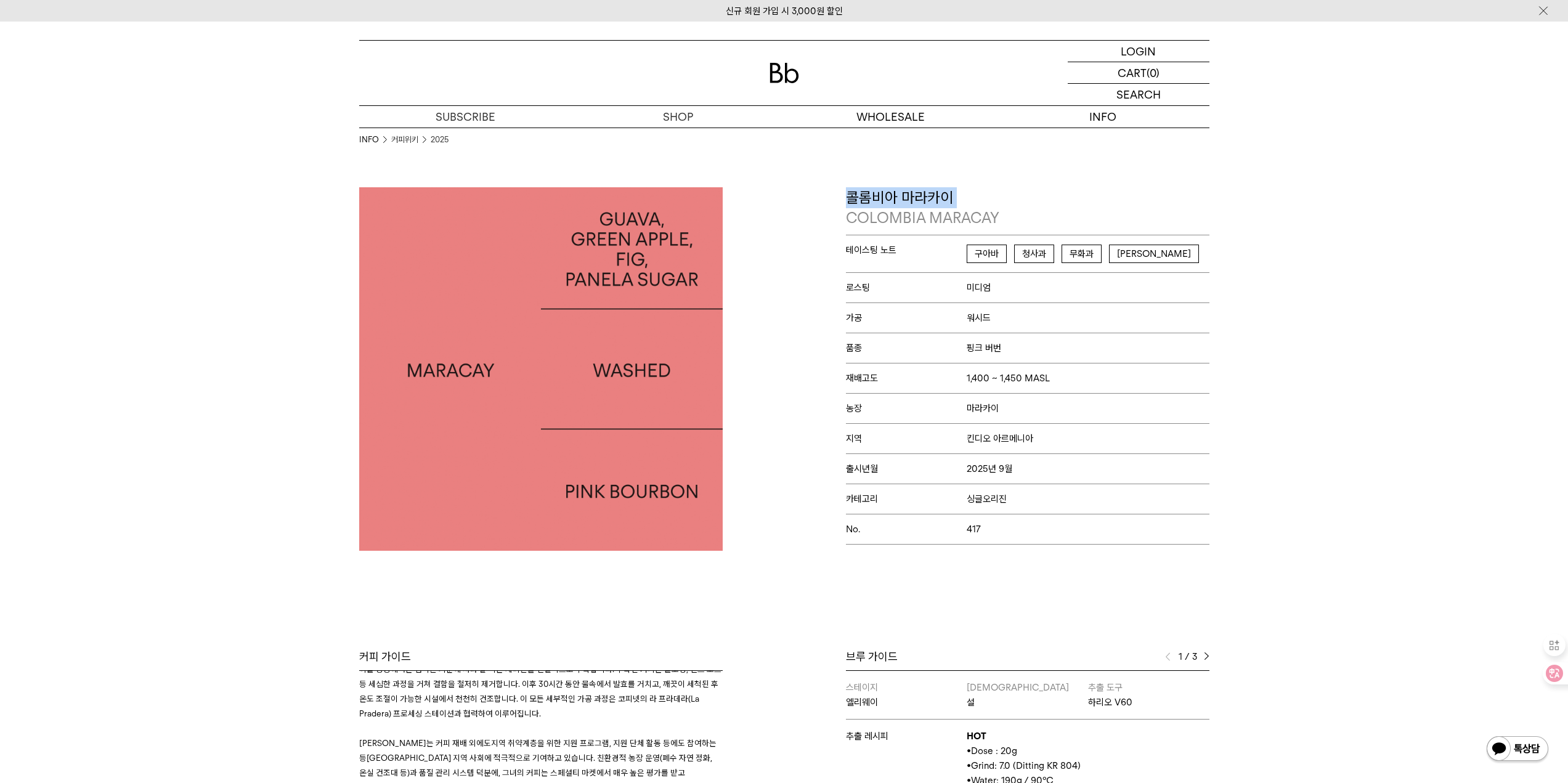
click at [952, 196] on p "콜롬비아 마라카이 [GEOGRAPHIC_DATA] MARACAY" at bounding box center [1027, 208] width 363 height 41
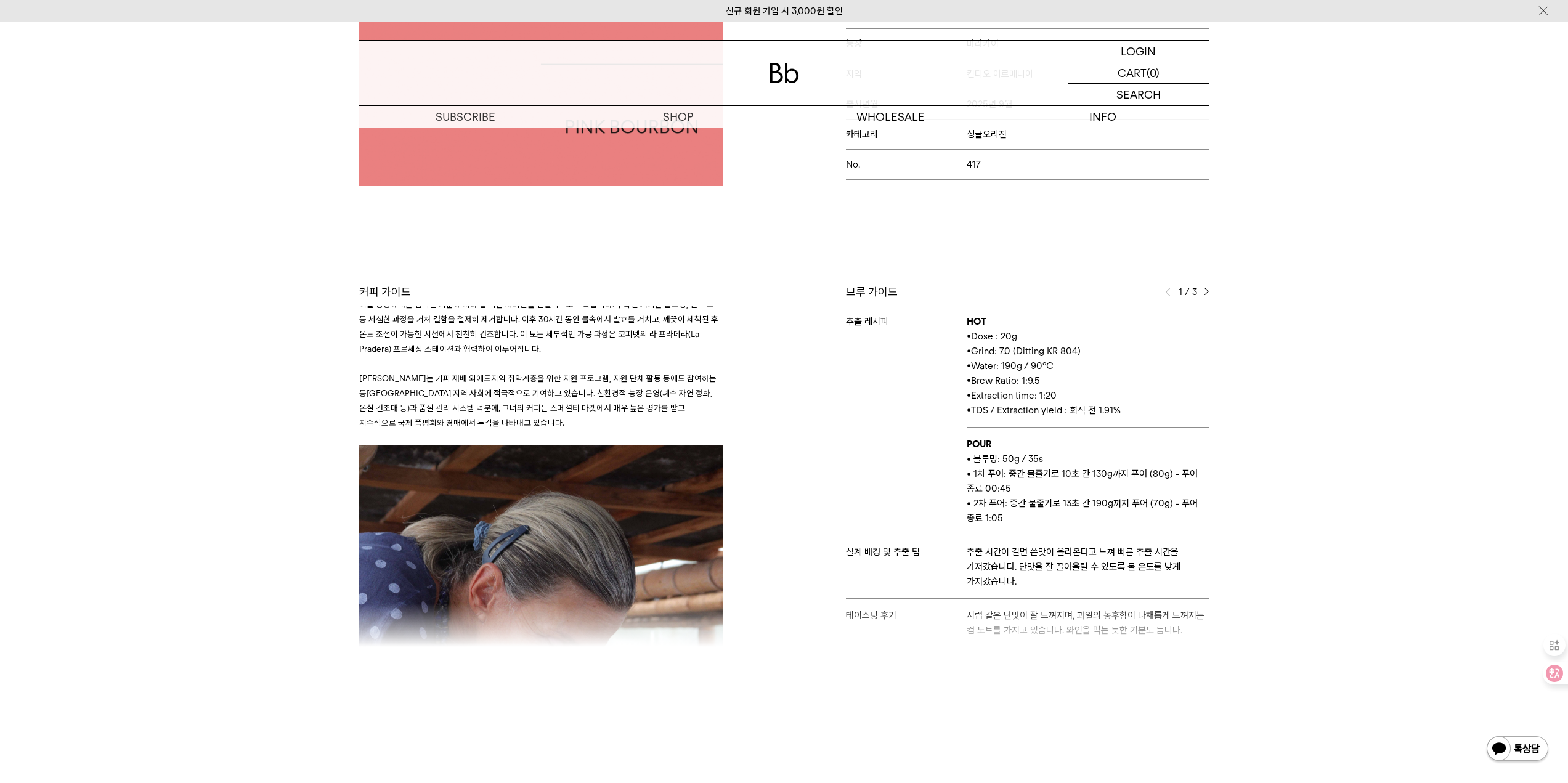
scroll to position [411, 0]
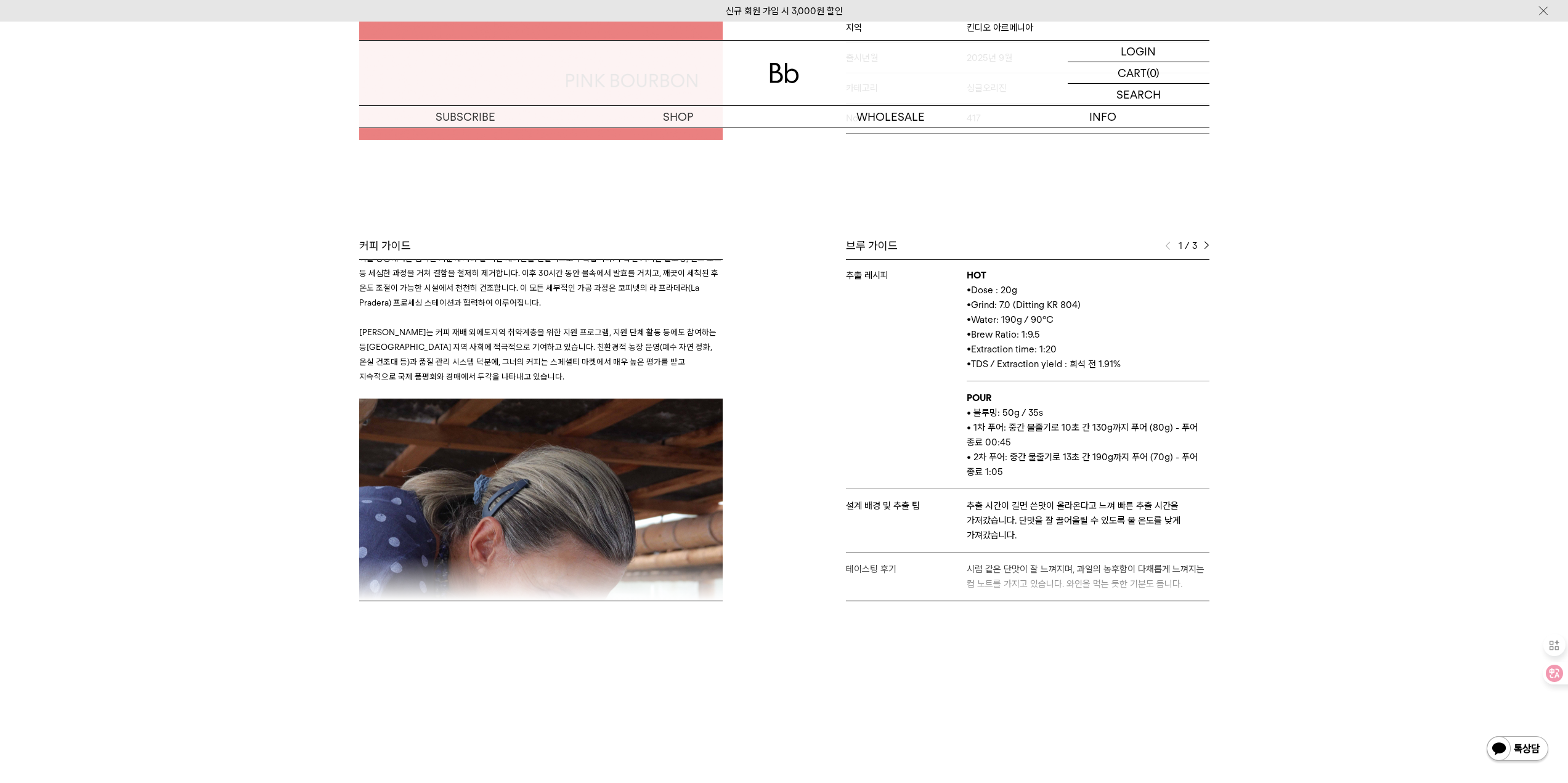
drag, startPoint x: 1003, startPoint y: 510, endPoint x: 1140, endPoint y: 533, distance: 138.9
click at [1140, 533] on p "추출 시간이 길면 쓴맛이 올라온다고 느껴 빠른 추출 시간을 가져갔습니다. 단맛을 잘 끌어올릴 수 있도록 물 온도를 낮게 가져갔습니다." at bounding box center [1087, 521] width 242 height 44
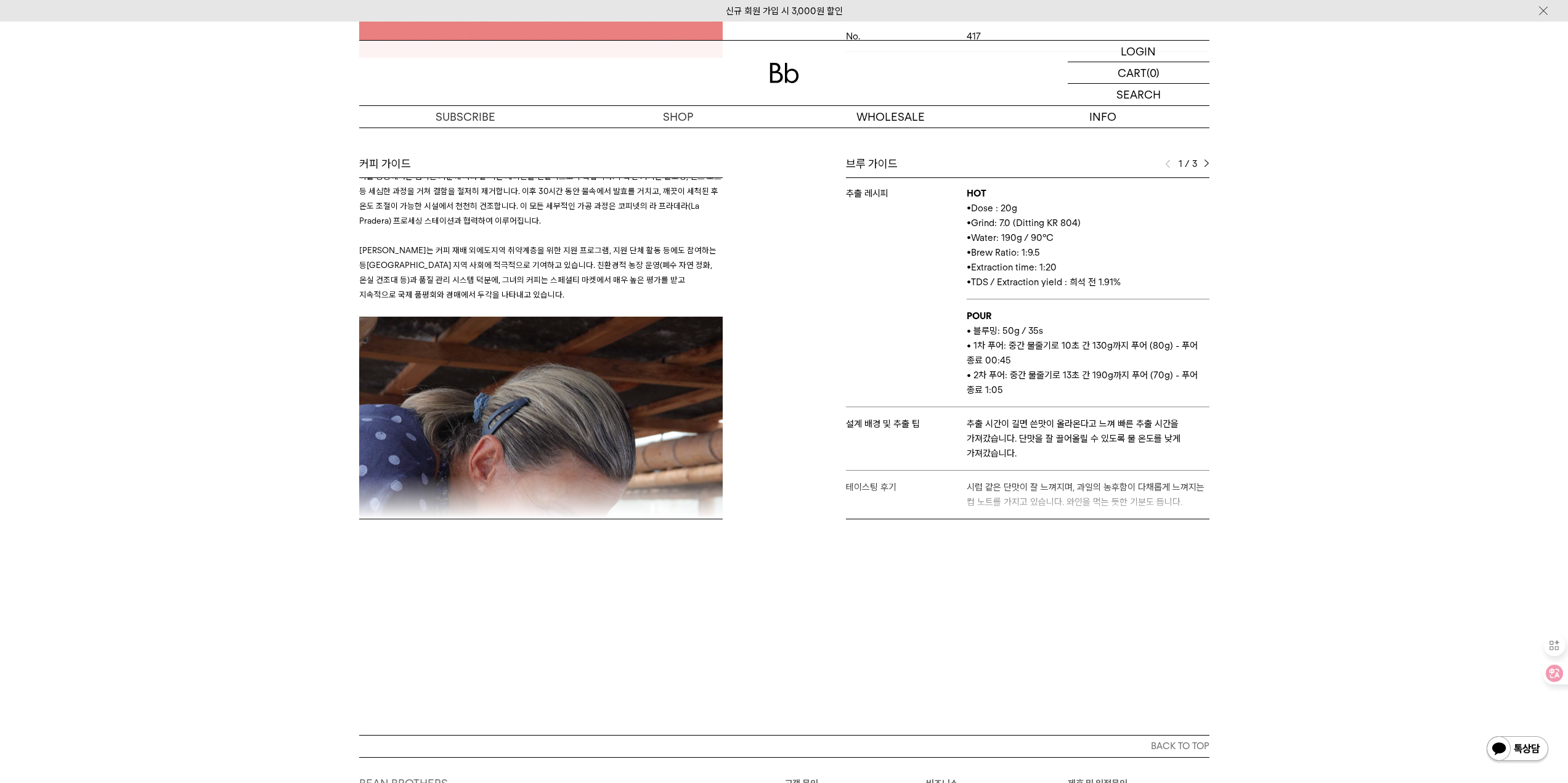
drag, startPoint x: 1044, startPoint y: 489, endPoint x: 1139, endPoint y: 487, distance: 95.0
click at [1139, 487] on div "브루 가이드 1 / 3 스테이지 엘리웨이 바리스타 설 추출 도구 하리오 V60 추출 레시피 HOT • Dose : 20g • Grind: 7.…" at bounding box center [999, 337] width 431 height 363
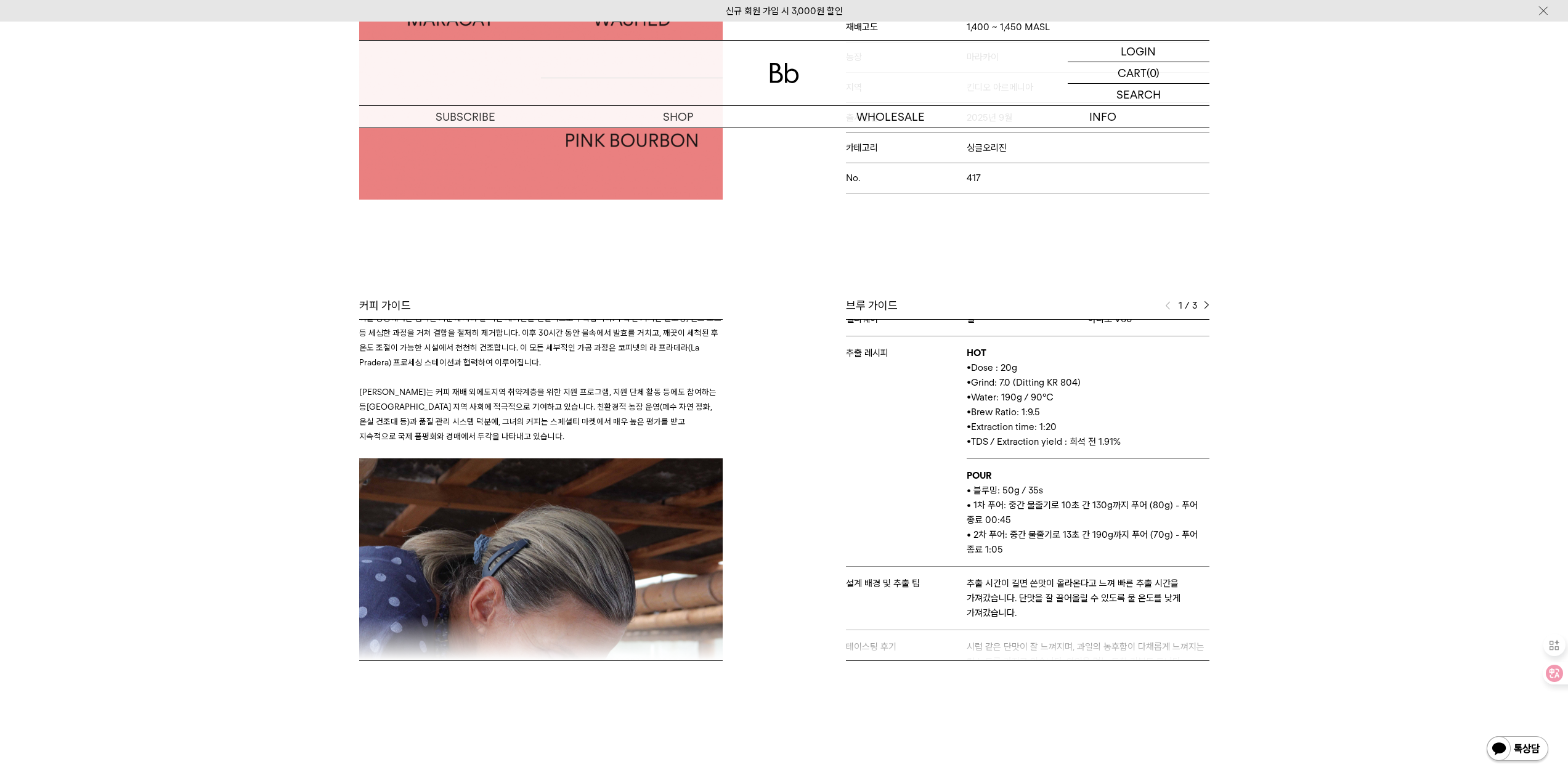
scroll to position [50, 0]
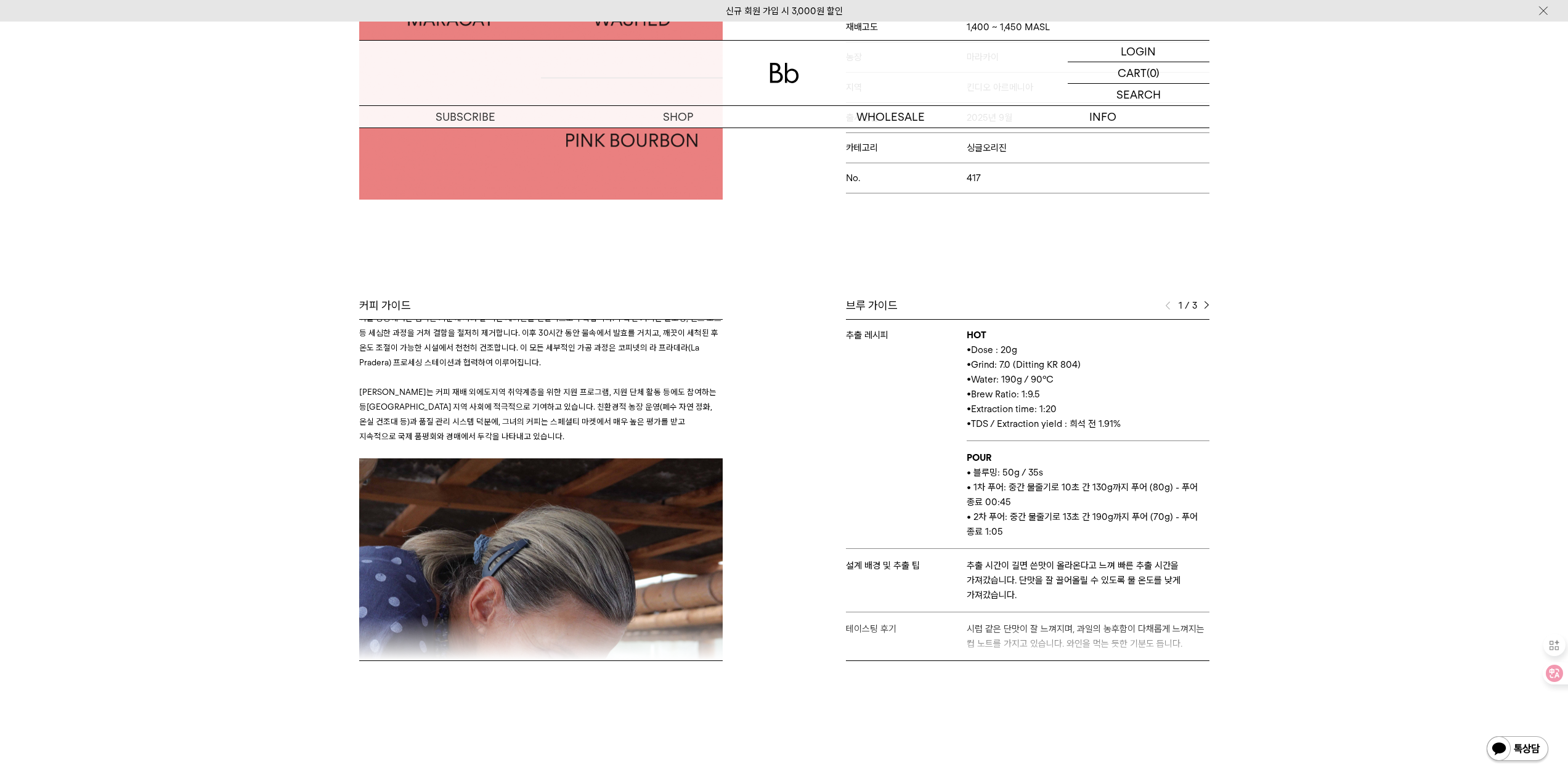
click at [1287, 361] on div "Bb의 커피 ALL SEASONAL YEAR-ROUND AUCTION SERIES ARCHIVE 2023 2022 2021 2020 2019 …" at bounding box center [784, 279] width 1568 height 887
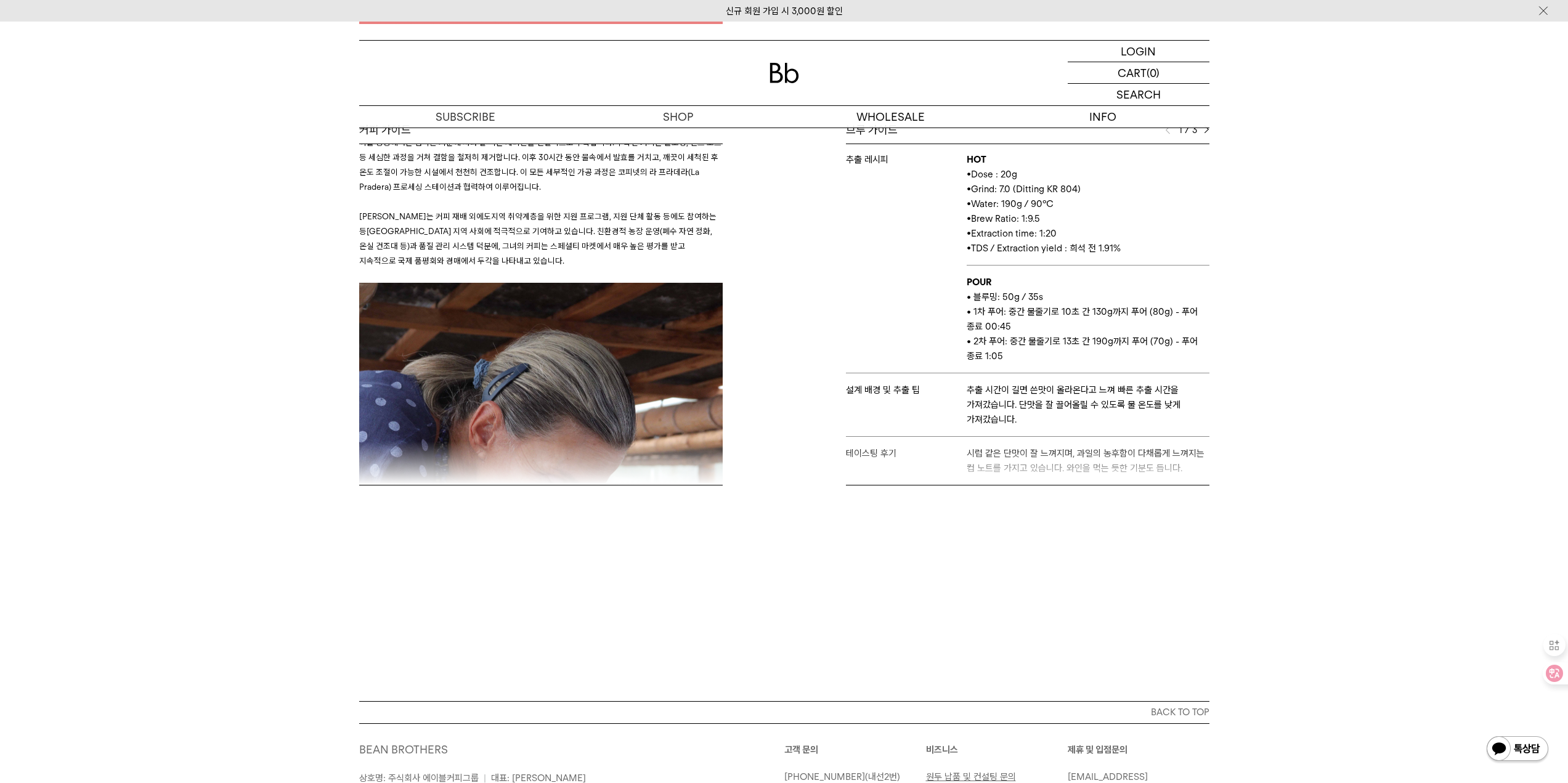
scroll to position [680, 0]
